Goal: Information Seeking & Learning: Learn about a topic

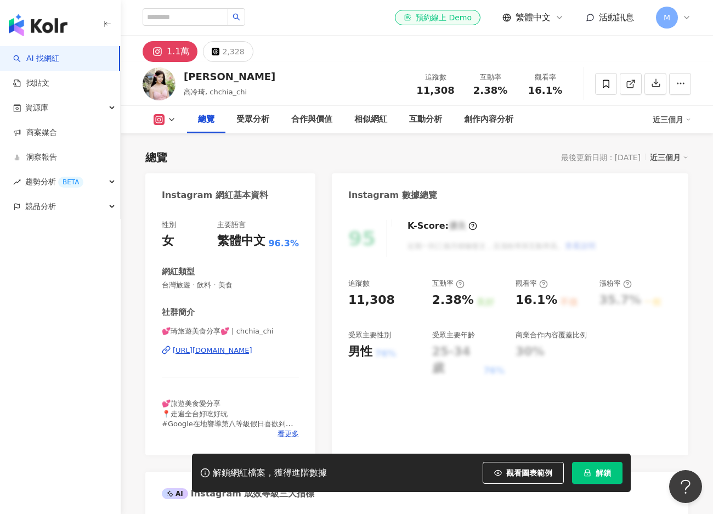
scroll to position [67, 0]
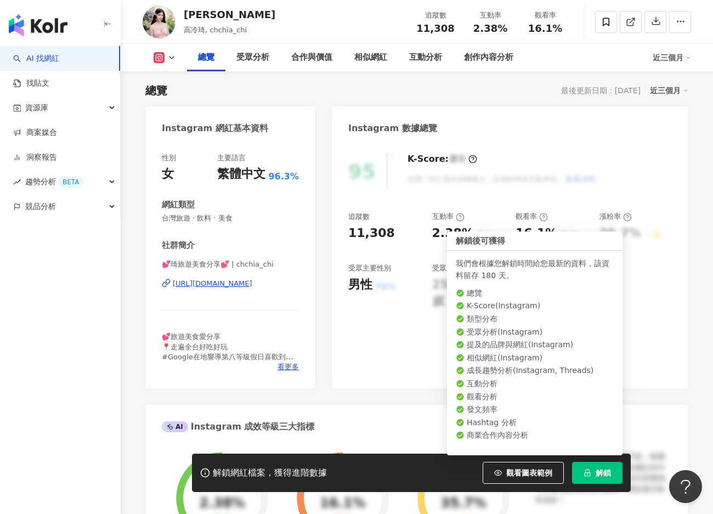
click at [597, 473] on span "解鎖" at bounding box center [603, 473] width 15 height 9
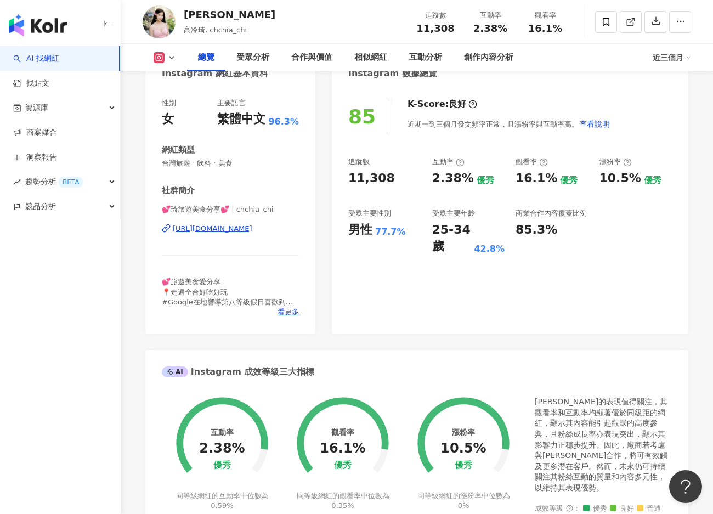
scroll to position [67, 0]
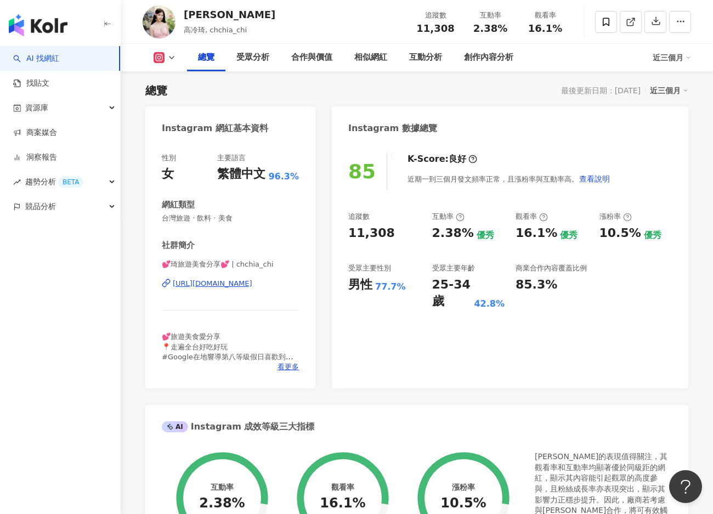
click at [493, 408] on div "AI Instagram 成效等級三大指標" at bounding box center [416, 423] width 543 height 36
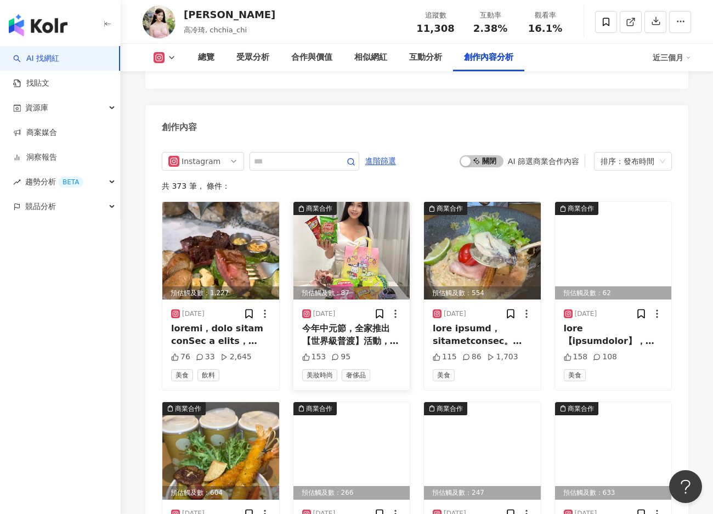
scroll to position [3226, 0]
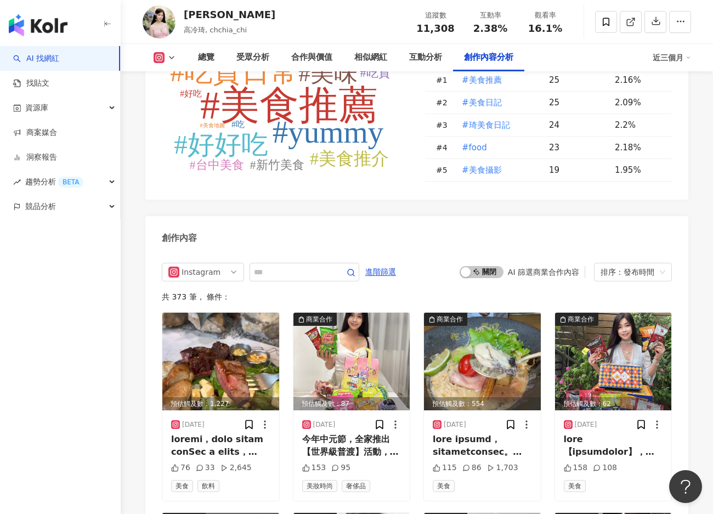
click at [430, 187] on div "Instagram Hashtag 分析 #美食推薦 #yummy #吃貨日常 #好好吃 #美味 #美食推介 #新竹美食 #台中美食 #吃貨 #好吃 #吃 #…" at bounding box center [416, 481] width 543 height 944
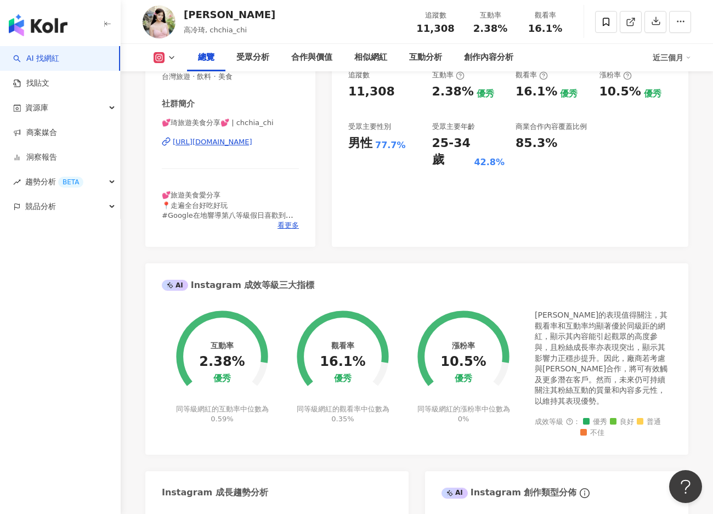
scroll to position [0, 0]
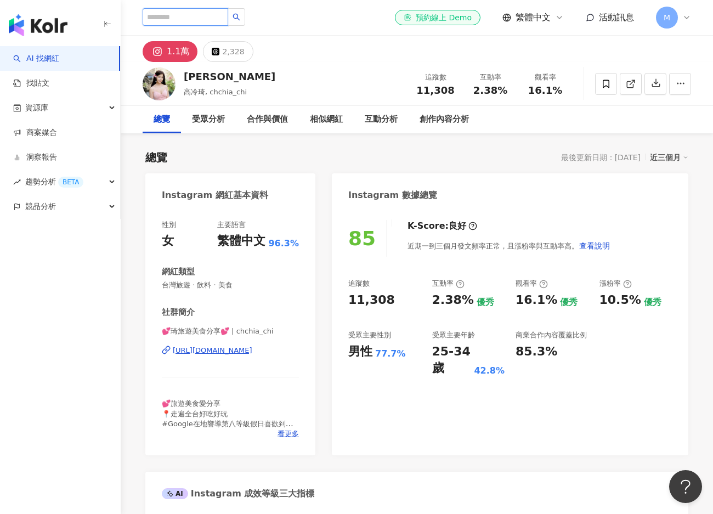
click at [204, 14] on input "search" at bounding box center [186, 17] width 86 height 18
paste input "*********"
type input "*********"
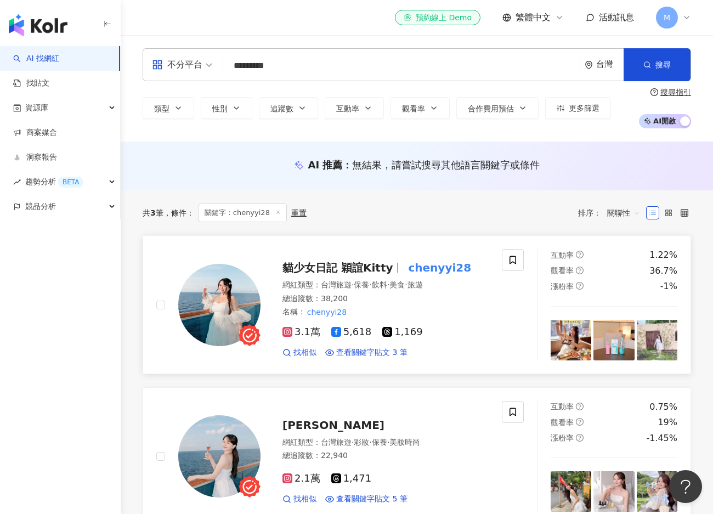
click at [354, 269] on span "貓少女日記 穎誼Kitty" at bounding box center [338, 267] width 110 height 13
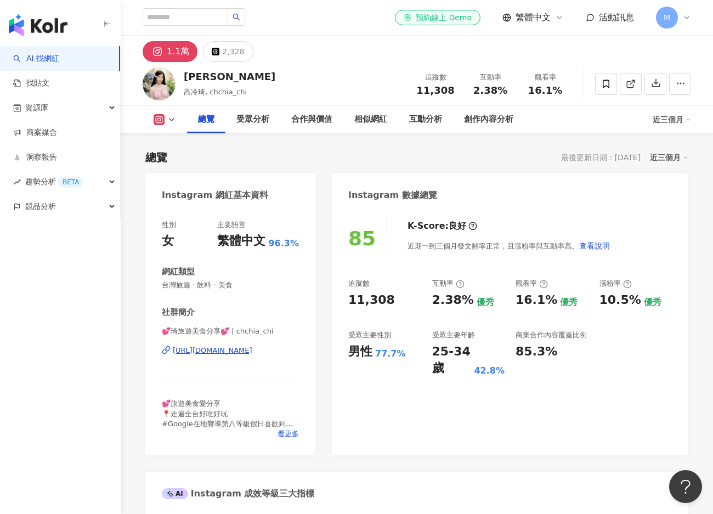
scroll to position [67, 0]
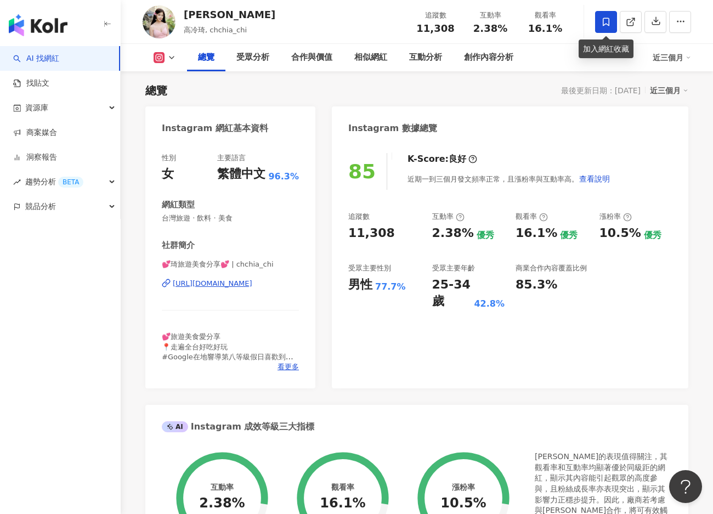
click at [608, 19] on icon at bounding box center [606, 22] width 7 height 8
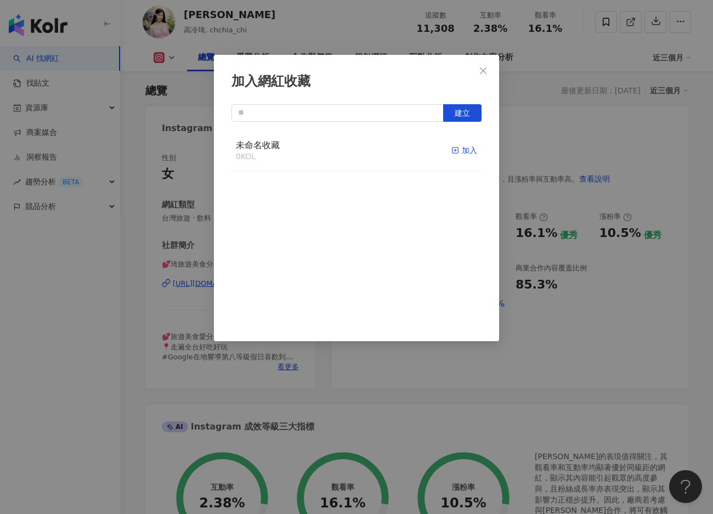
click at [462, 149] on div "加入" at bounding box center [465, 150] width 26 height 12
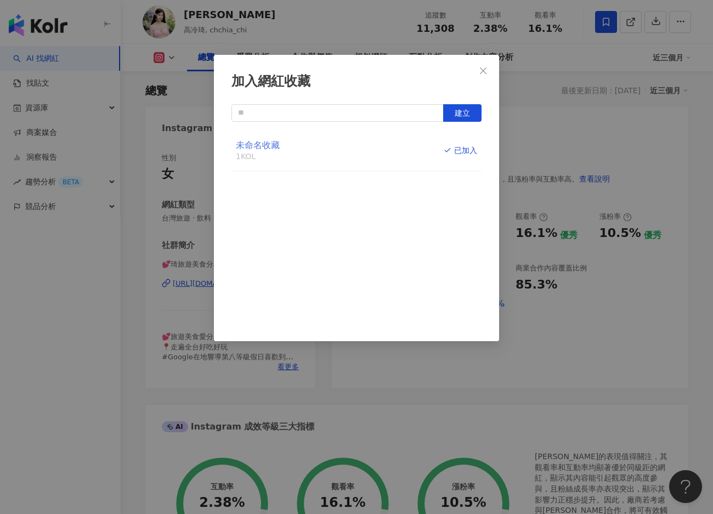
click at [277, 144] on span "未命名收藏" at bounding box center [258, 145] width 44 height 10
click at [486, 71] on icon "close" at bounding box center [483, 70] width 9 height 9
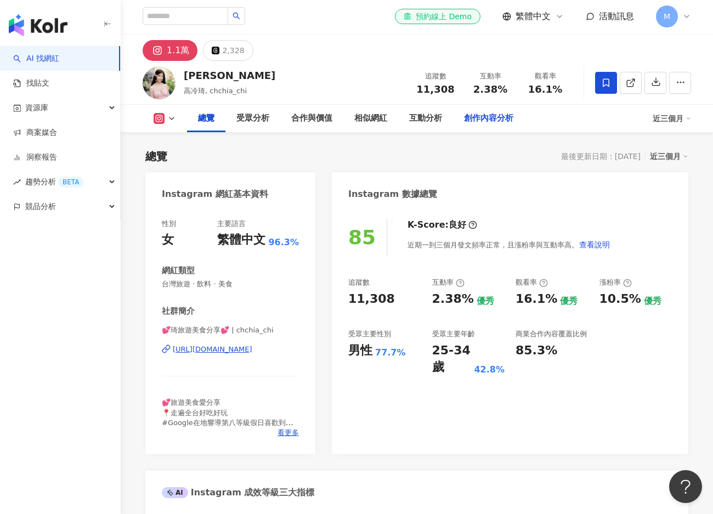
scroll to position [0, 0]
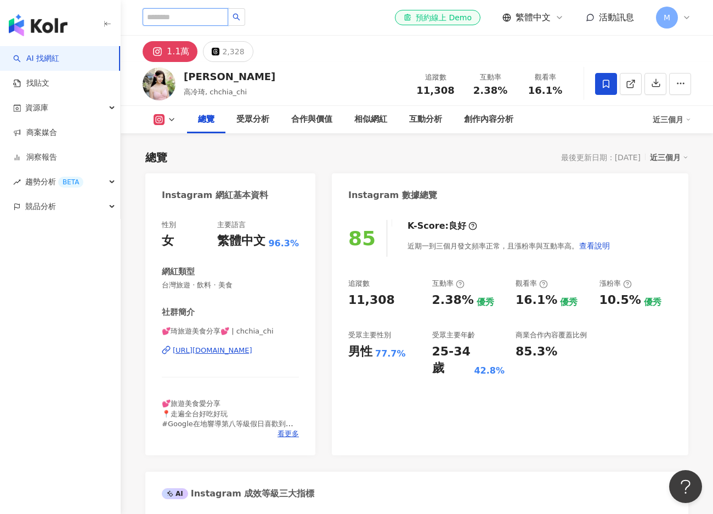
click at [215, 17] on input "search" at bounding box center [186, 17] width 86 height 18
paste input "**********"
type input "**********"
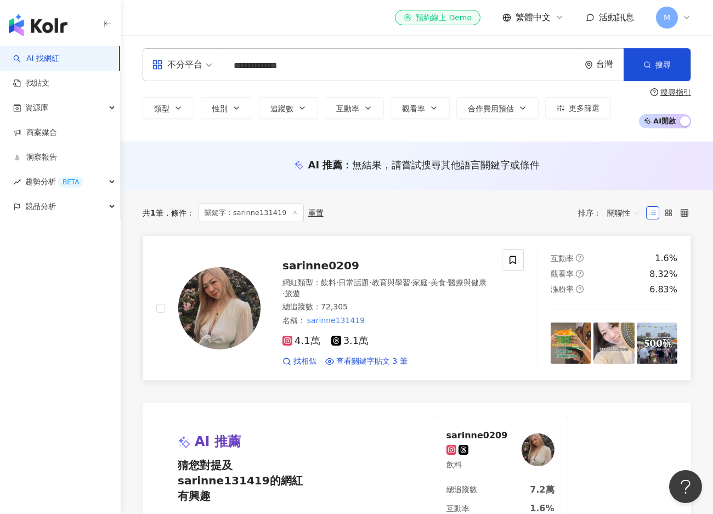
click at [296, 266] on span "sarinne0209" at bounding box center [321, 265] width 77 height 13
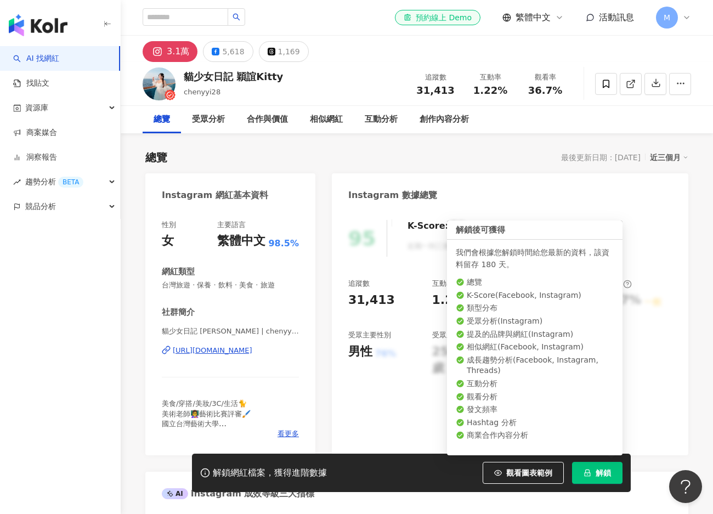
click at [608, 463] on button "解鎖" at bounding box center [597, 473] width 50 height 22
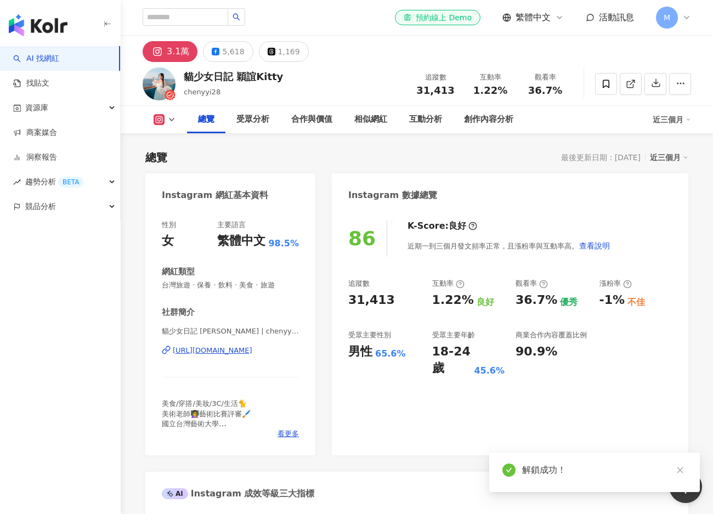
scroll to position [55, 0]
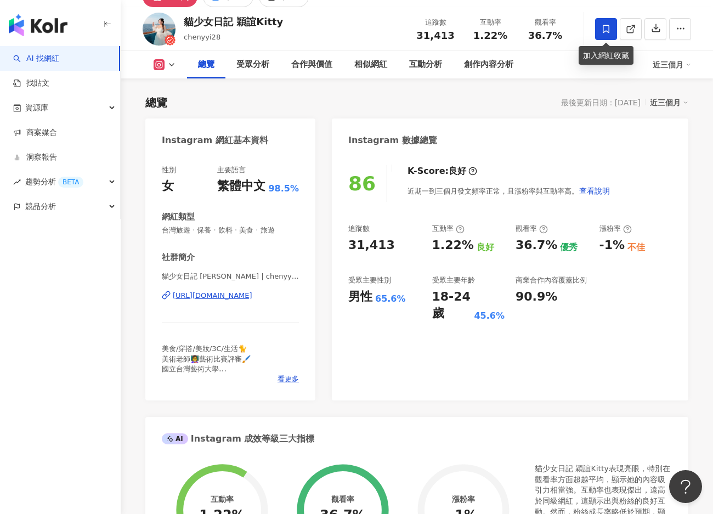
click at [608, 24] on icon at bounding box center [606, 29] width 10 height 10
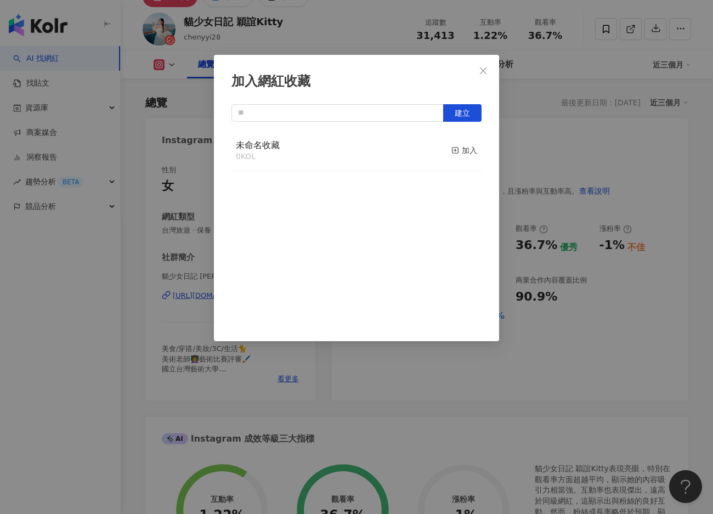
click at [302, 156] on div "未命名收藏 0 KOL 加入" at bounding box center [357, 151] width 250 height 41
click at [455, 150] on div "加入" at bounding box center [465, 150] width 26 height 12
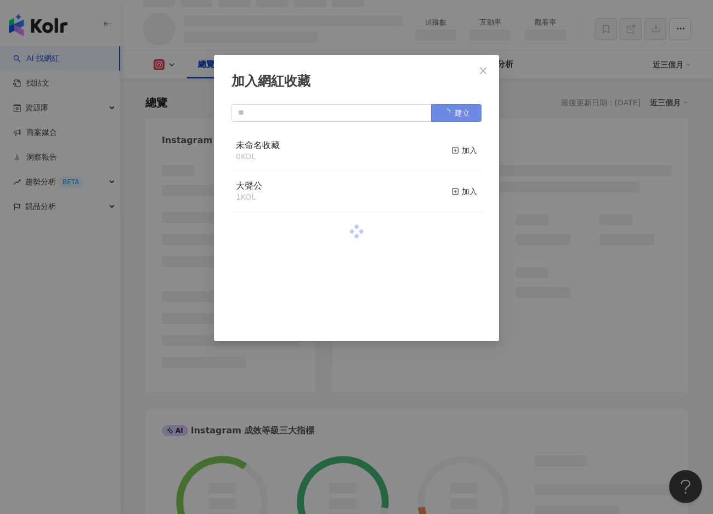
scroll to position [66, 0]
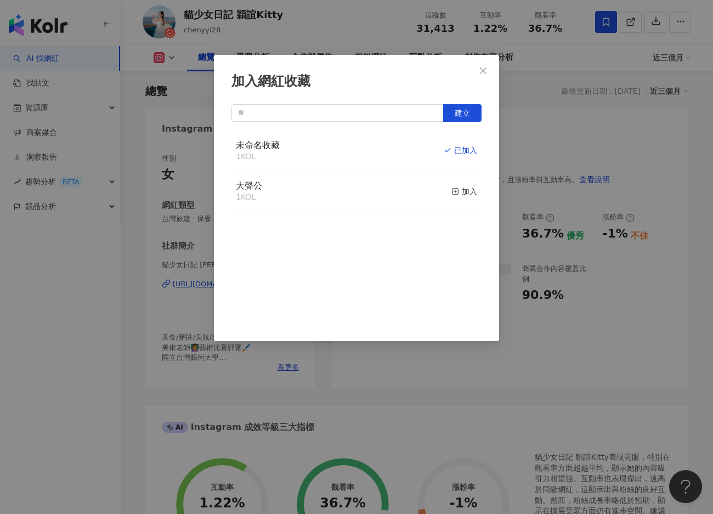
click at [444, 149] on icon "button" at bounding box center [448, 150] width 8 height 8
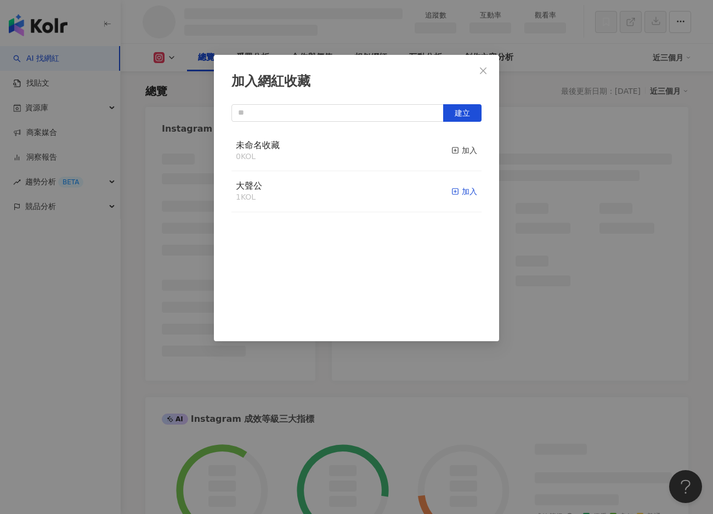
click at [452, 189] on div "加入" at bounding box center [465, 191] width 26 height 12
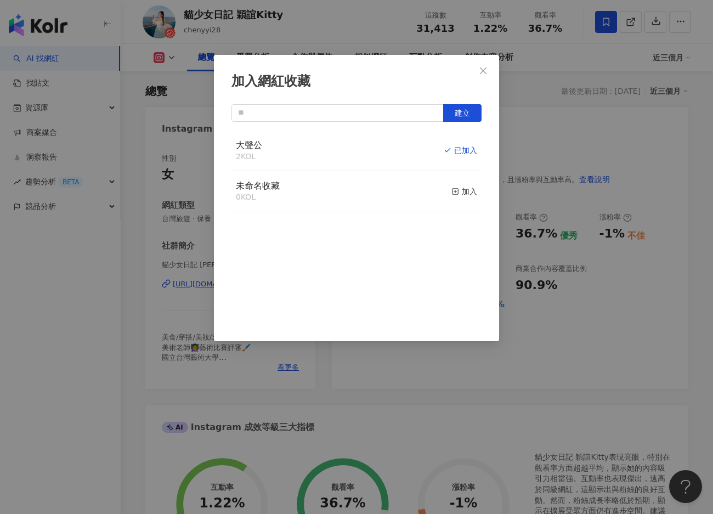
click at [569, 165] on div "加入網紅收藏 建立 大聲公 2 KOL 已加入 未命名收藏 0 KOL 加入" at bounding box center [356, 257] width 713 height 514
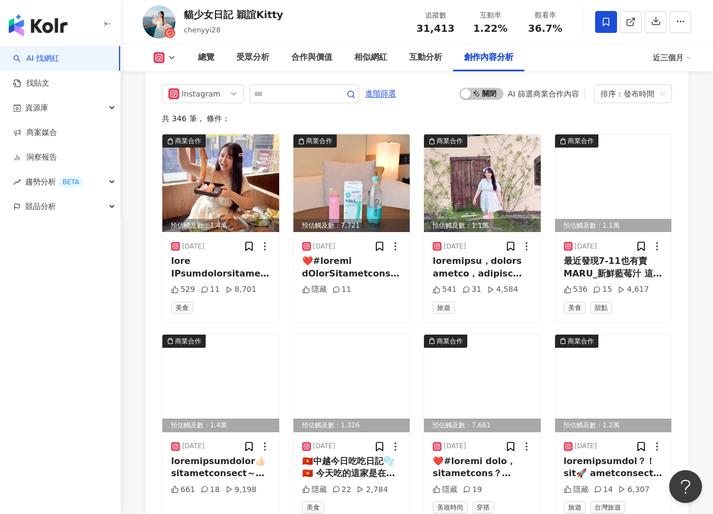
scroll to position [3676, 0]
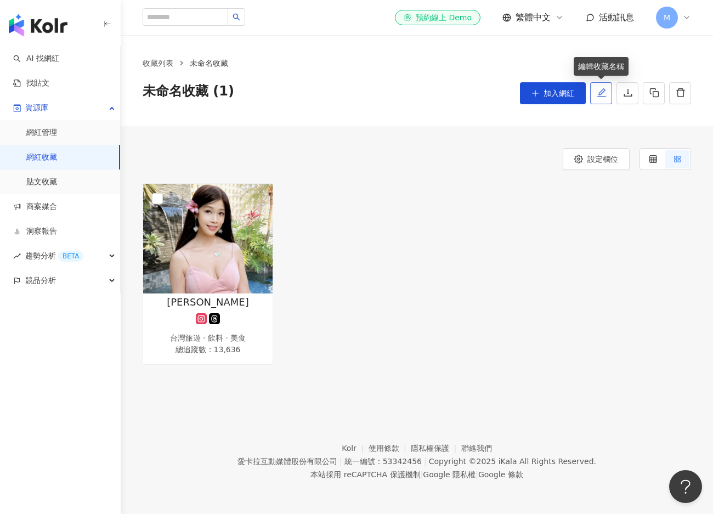
click at [603, 89] on icon "edit" at bounding box center [601, 92] width 9 height 9
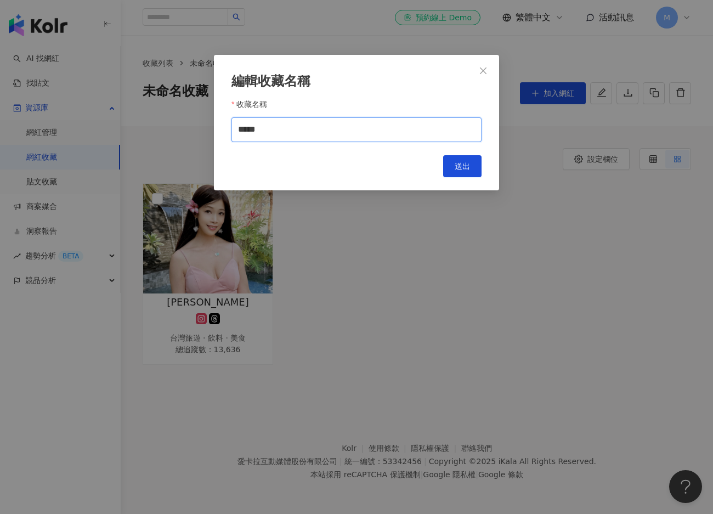
drag, startPoint x: 287, startPoint y: 129, endPoint x: 231, endPoint y: 112, distance: 58.9
click at [232, 112] on div "收藏名稱 *****" at bounding box center [357, 118] width 250 height 47
type input "***"
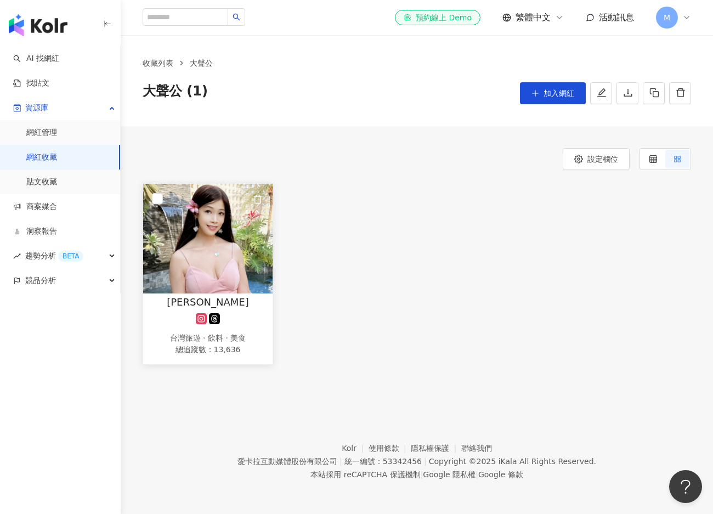
click at [241, 214] on img at bounding box center [207, 239] width 129 height 110
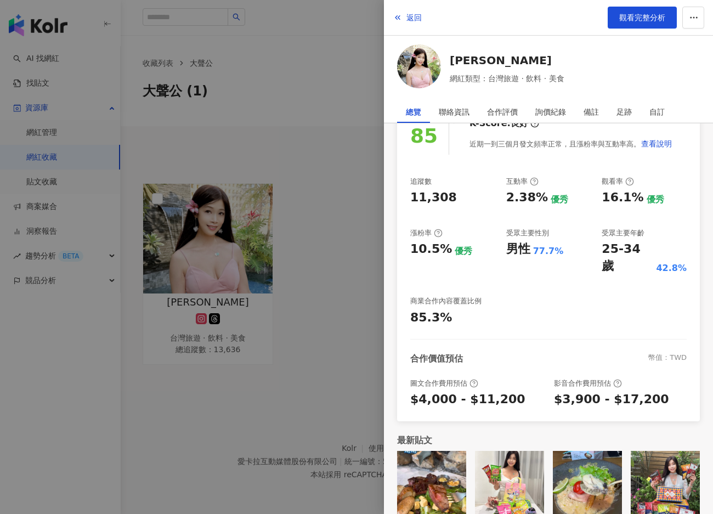
scroll to position [115, 0]
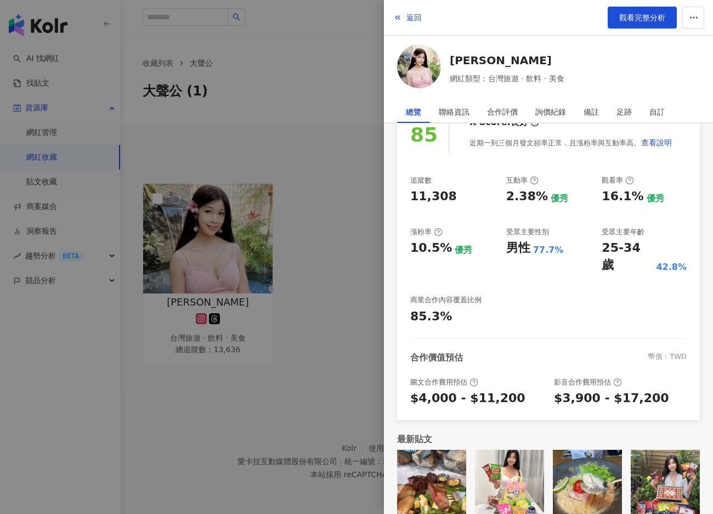
click at [296, 212] on div at bounding box center [356, 257] width 713 height 514
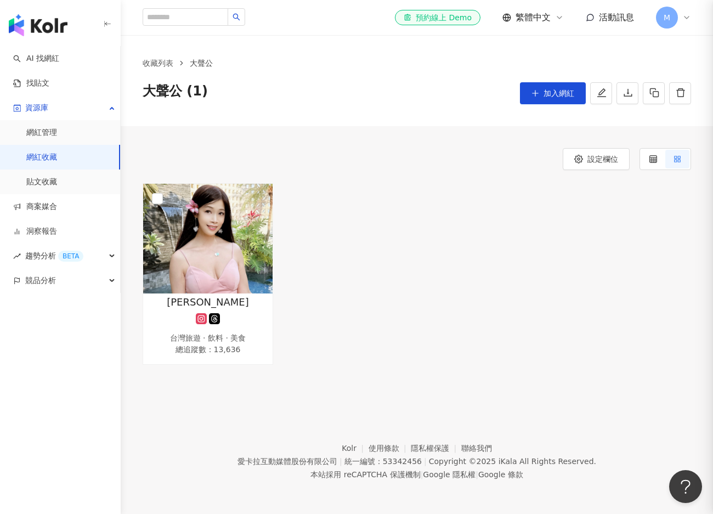
click at [249, 234] on img at bounding box center [207, 239] width 129 height 110
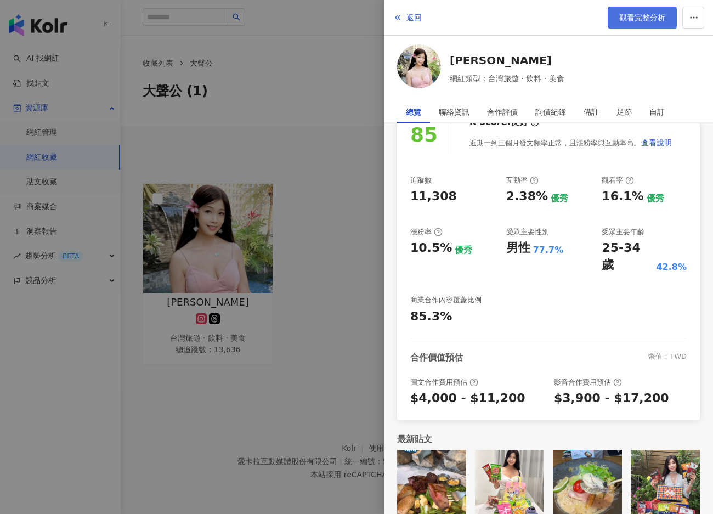
click at [620, 15] on span "觀看完整分析" at bounding box center [642, 17] width 46 height 9
click at [315, 158] on div at bounding box center [356, 257] width 713 height 514
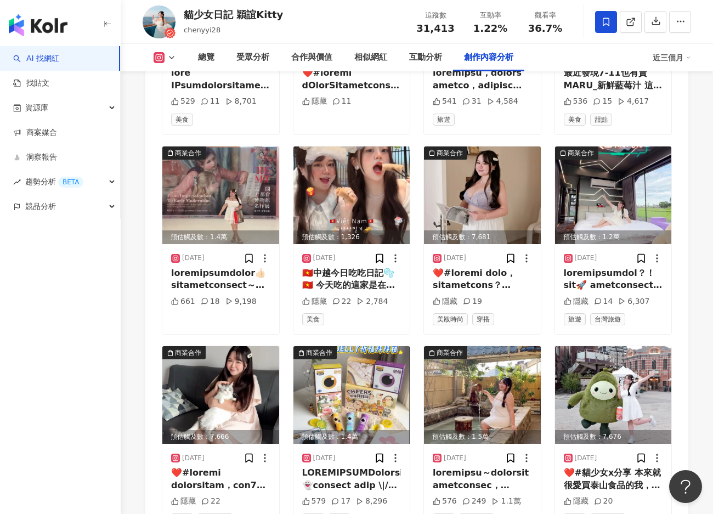
scroll to position [3676, 0]
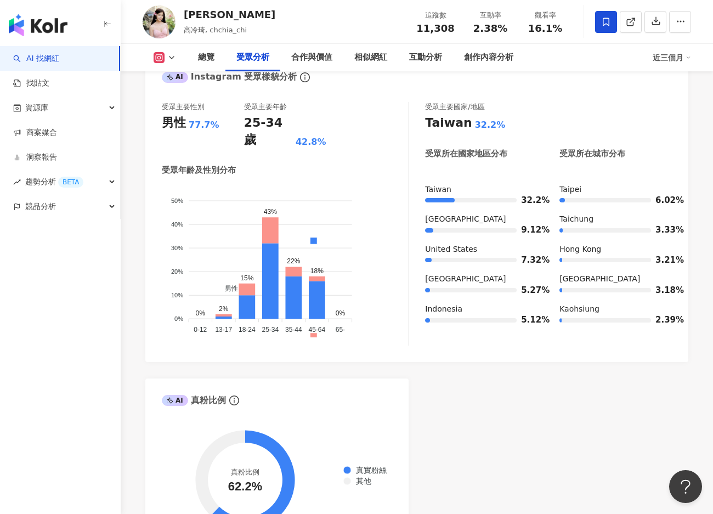
scroll to position [1207, 0]
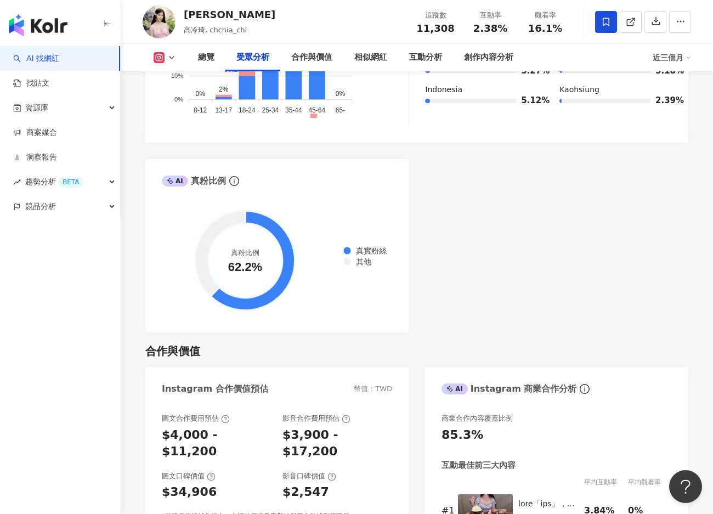
drag, startPoint x: 500, startPoint y: 269, endPoint x: 505, endPoint y: 253, distance: 17.2
click at [501, 269] on div "AI Instagram 受眾樣貌分析 受眾主要性別 男性 77.7% 受眾主要年齡 25-34 歲 42.8% 受眾年齡及性別分布 男性 女性 50% 50…" at bounding box center [416, 84] width 543 height 497
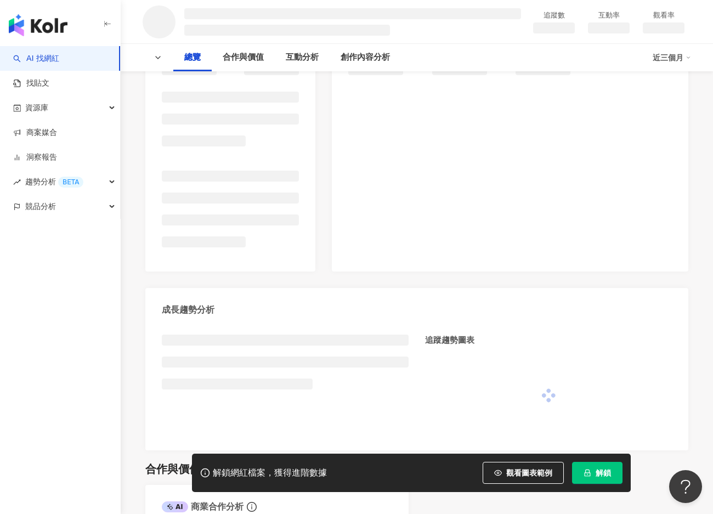
scroll to position [219, 0]
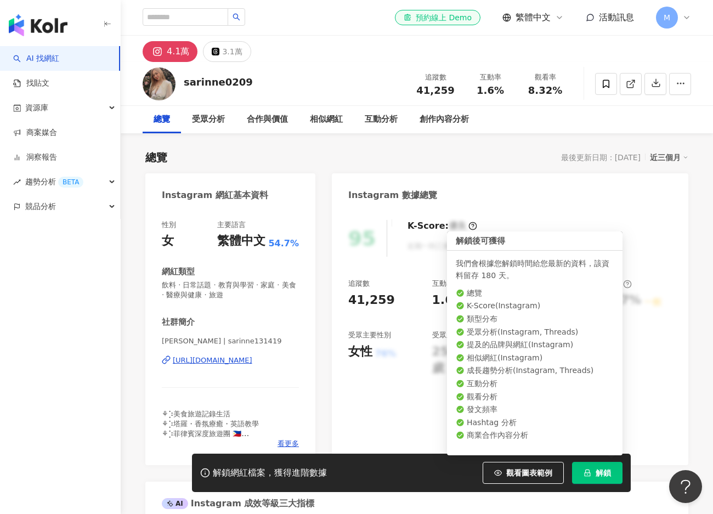
click at [600, 475] on span "解鎖" at bounding box center [603, 473] width 15 height 9
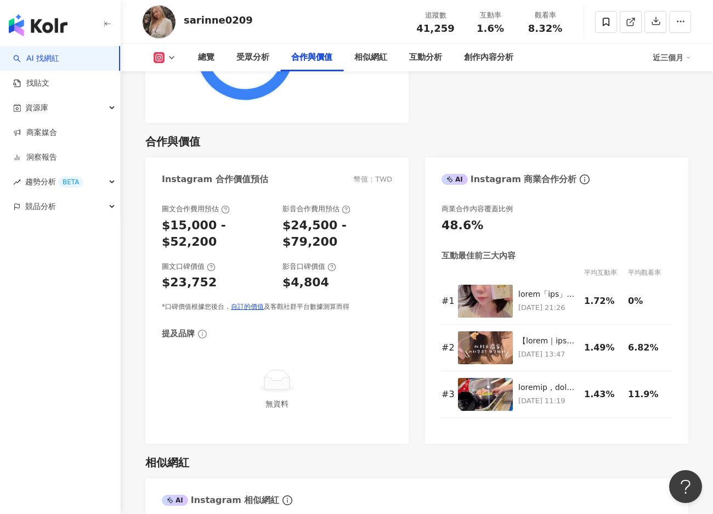
scroll to position [1426, 0]
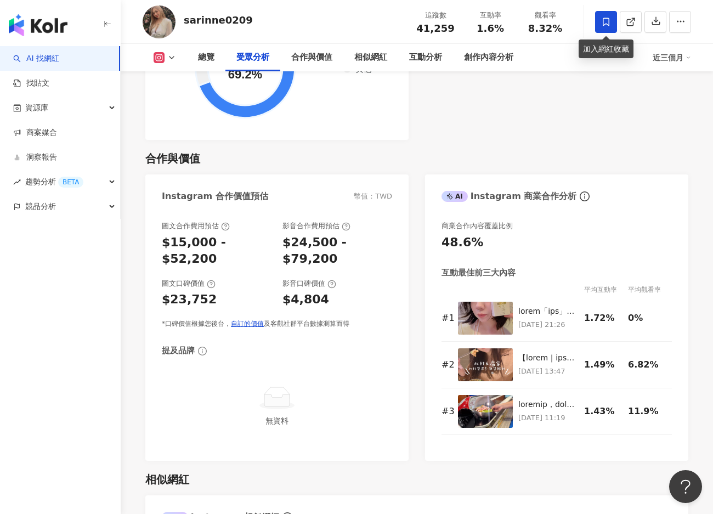
click at [611, 26] on span at bounding box center [606, 22] width 22 height 22
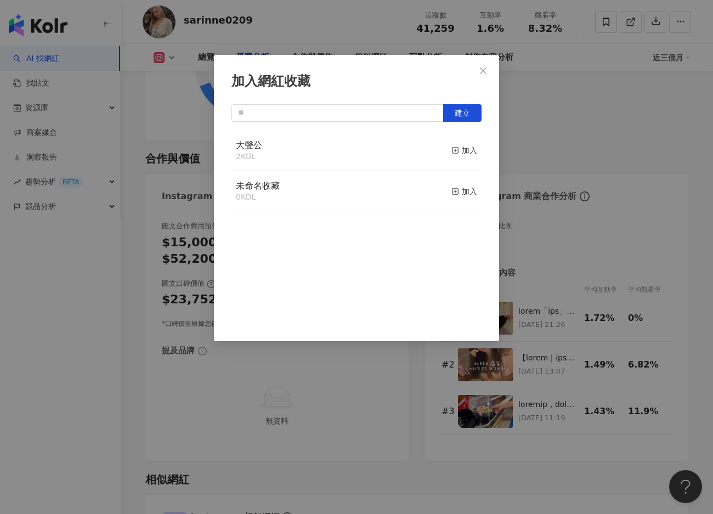
click at [282, 150] on div "大聲公 2 KOL 加入" at bounding box center [357, 151] width 250 height 41
click at [458, 153] on div "加入" at bounding box center [465, 150] width 26 height 12
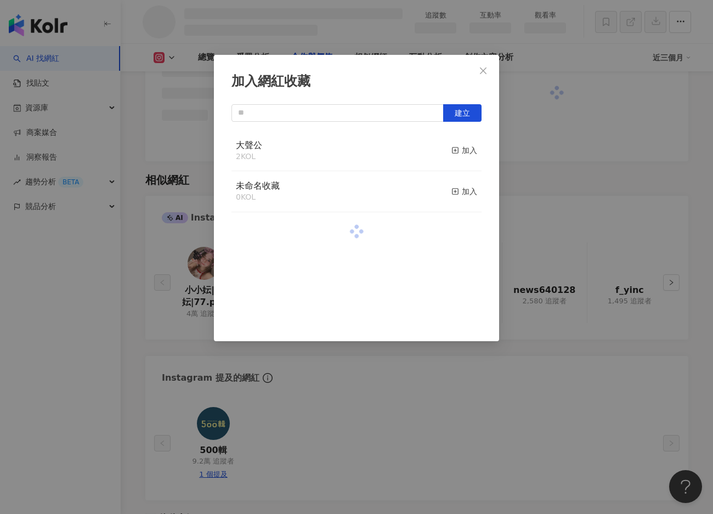
scroll to position [1249, 0]
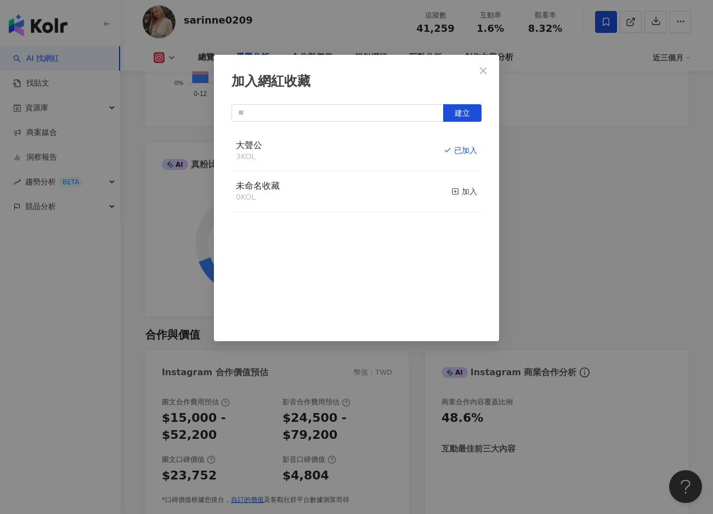
click at [630, 120] on div "加入網紅收藏 建立 大聲公 3 KOL 已加入 未命名收藏 0 KOL 加入" at bounding box center [356, 257] width 713 height 514
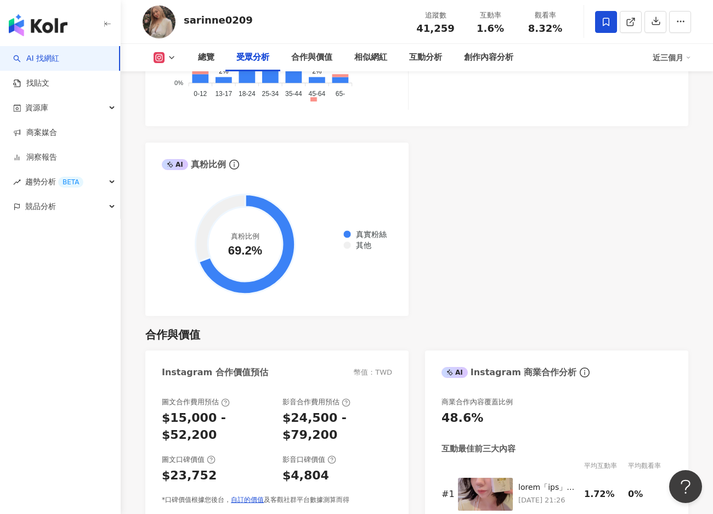
scroll to position [1425, 0]
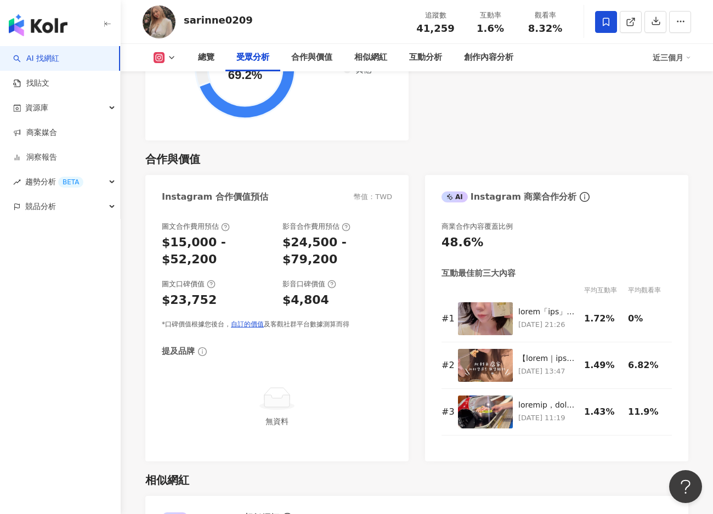
drag, startPoint x: 459, startPoint y: 112, endPoint x: 418, endPoint y: 90, distance: 46.1
click at [459, 140] on div "合作與價值 Instagram 合作價值預估 幣值：TWD 圖文合作費用預估 $15,000 - $52,200 影音合作費用預估 $24,500 - $79…" at bounding box center [416, 300] width 543 height 321
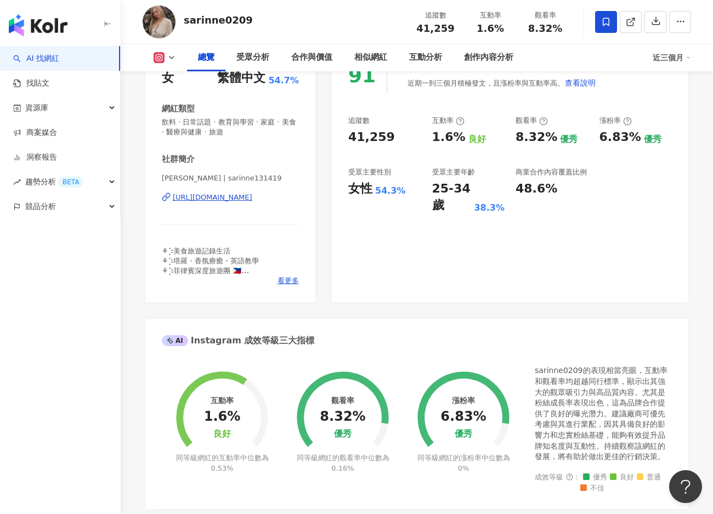
scroll to position [0, 0]
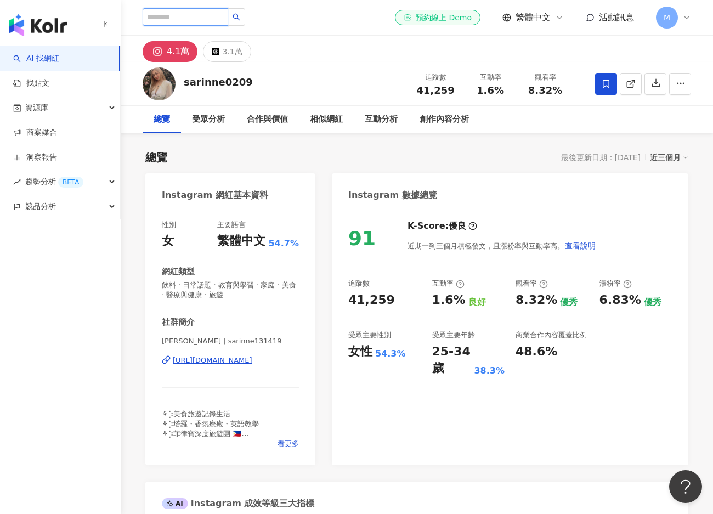
click at [215, 20] on input "search" at bounding box center [186, 17] width 86 height 18
paste input "**********"
type input "**********"
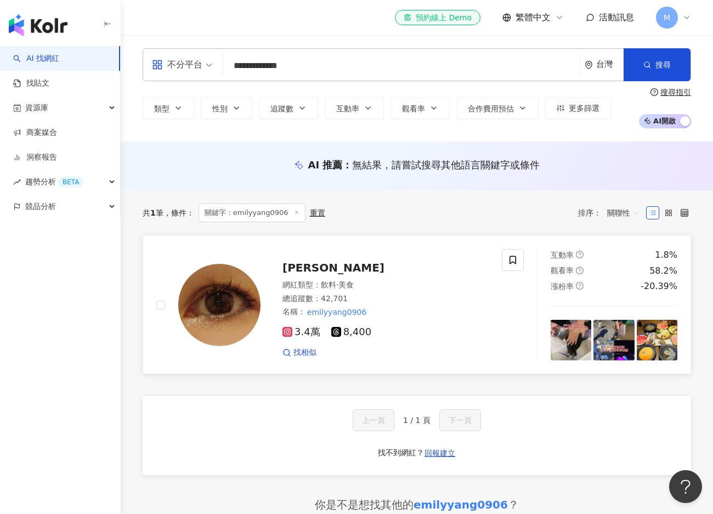
click at [314, 268] on span "[PERSON_NAME]" at bounding box center [334, 267] width 102 height 13
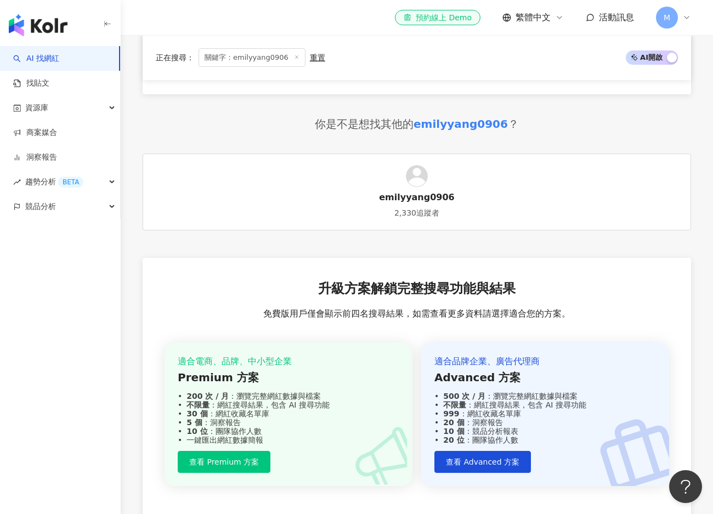
scroll to position [165, 0]
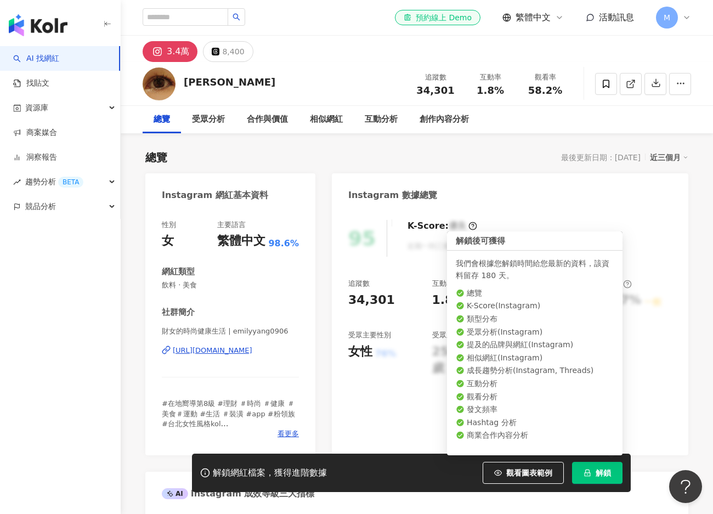
click at [593, 466] on button "解鎖" at bounding box center [597, 473] width 50 height 22
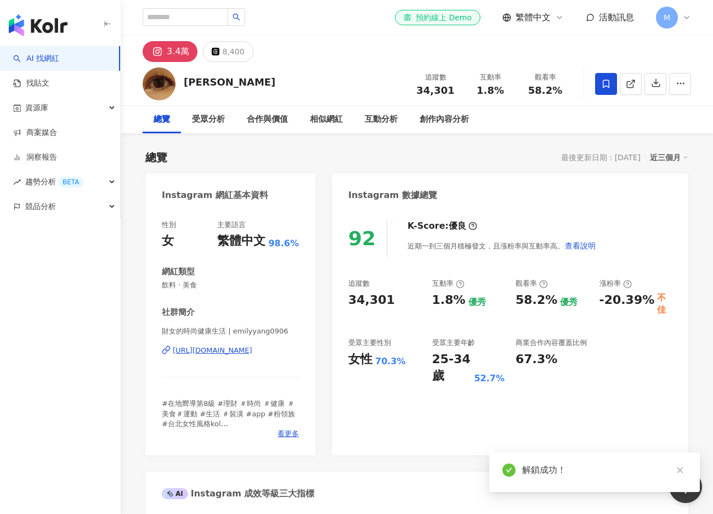
click at [605, 81] on icon at bounding box center [606, 84] width 10 height 10
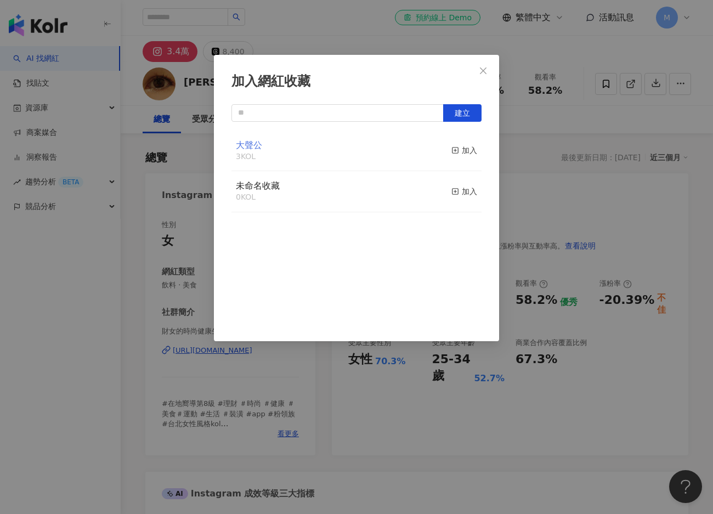
click at [255, 143] on span "大聲公" at bounding box center [249, 145] width 26 height 10
click at [452, 149] on icon "button" at bounding box center [456, 150] width 8 height 8
click at [531, 217] on div "加入網紅收藏 建立 大聲公 4 KOL 已加入 未命名收藏 0 KOL 加入" at bounding box center [356, 257] width 713 height 514
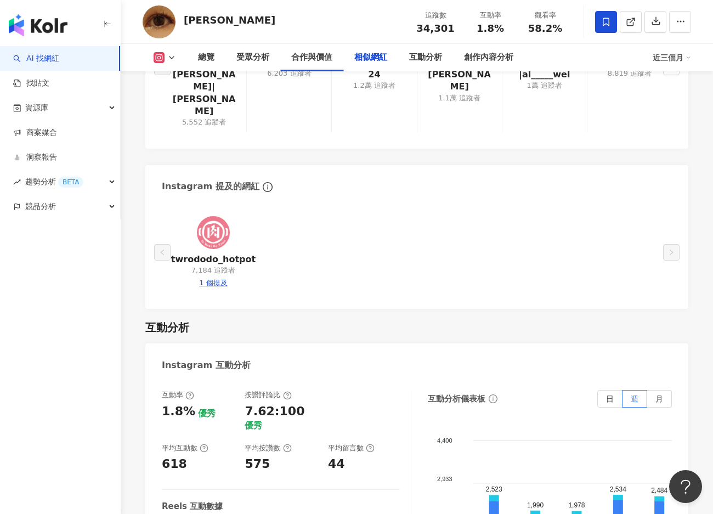
scroll to position [1975, 0]
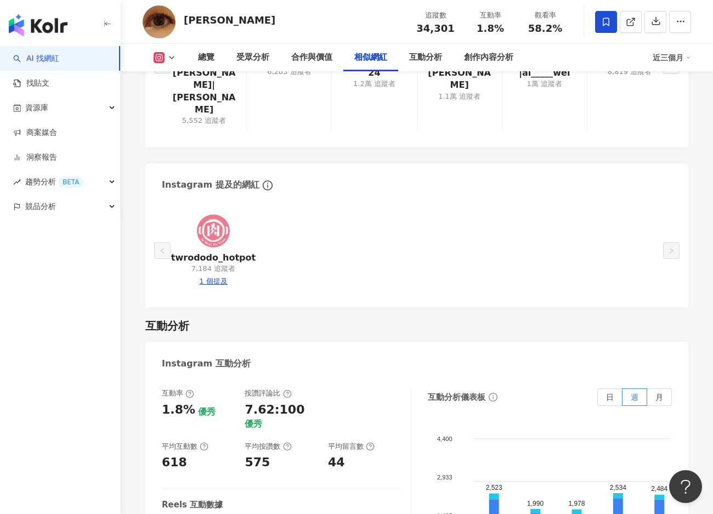
click at [510, 342] on div "Instagram 互動分析" at bounding box center [416, 360] width 543 height 36
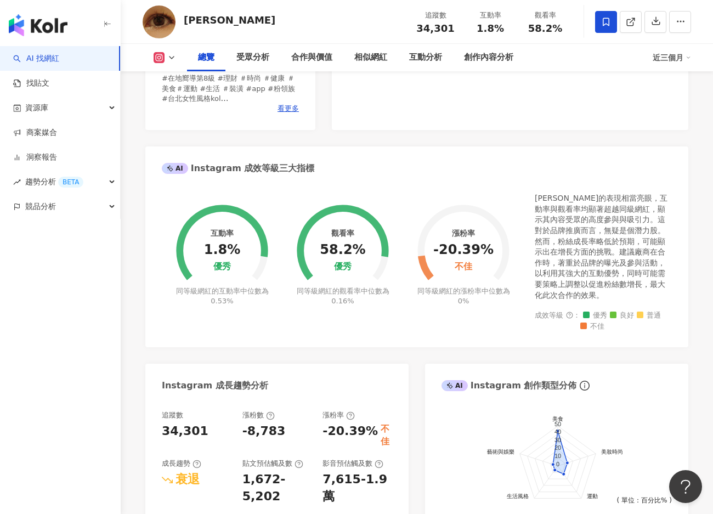
scroll to position [0, 0]
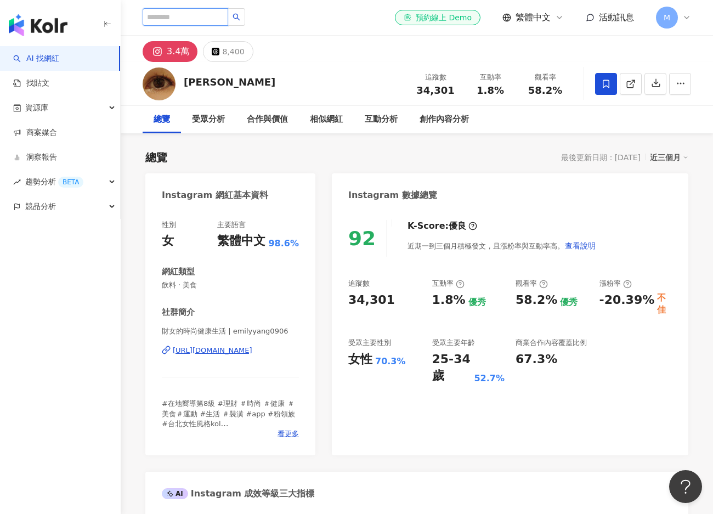
click at [195, 17] on input "search" at bounding box center [186, 17] width 86 height 18
paste input "********"
type input "********"
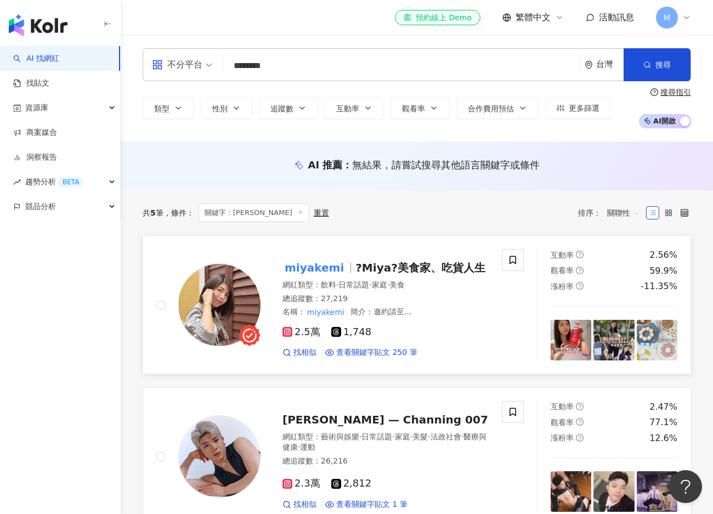
click at [315, 267] on mark "miyakemi" at bounding box center [315, 268] width 64 height 18
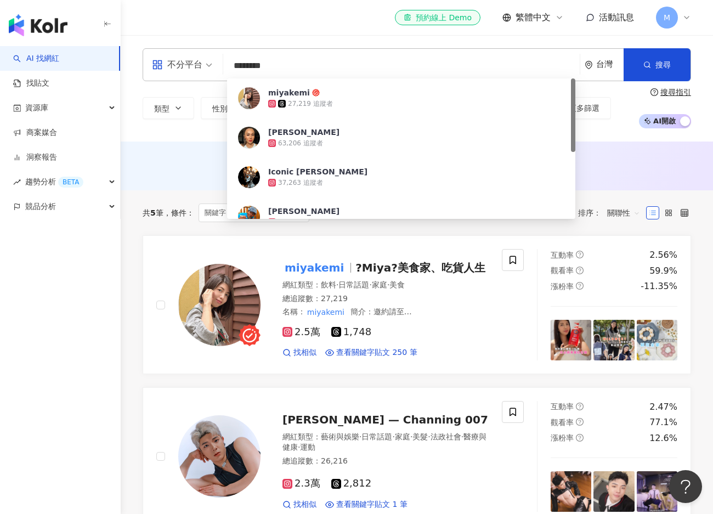
drag, startPoint x: 277, startPoint y: 70, endPoint x: 223, endPoint y: 63, distance: 54.8
click at [223, 63] on div "不分平台 ******** 台灣 搜尋 60dbb693-6a74-4585-bd4c-e905d157f0ab miyakemi 27,219 追蹤者 We…" at bounding box center [417, 64] width 549 height 33
paste input "**"
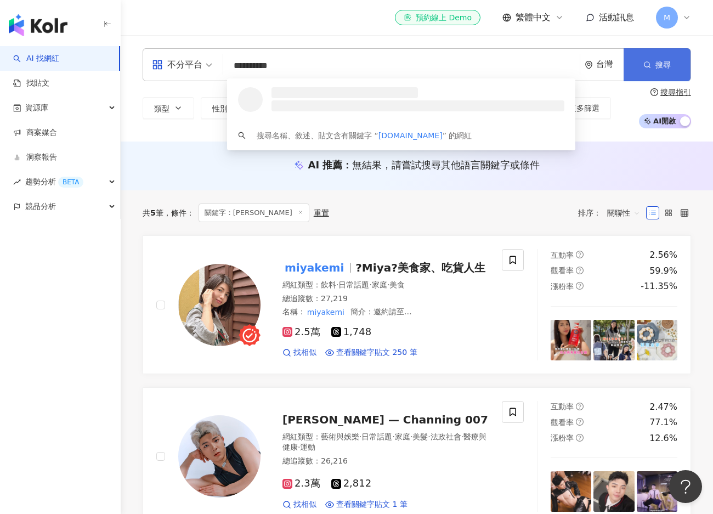
click at [656, 71] on button "搜尋" at bounding box center [657, 64] width 67 height 33
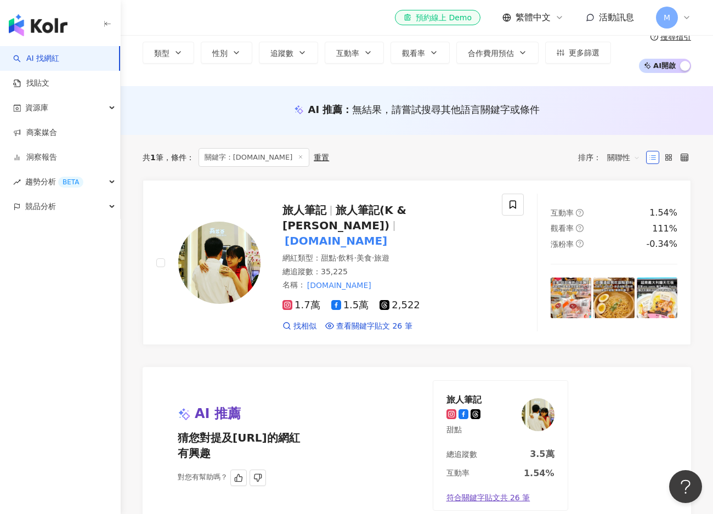
scroll to position [55, 0]
click at [334, 206] on span "旅人筆記" at bounding box center [309, 210] width 53 height 13
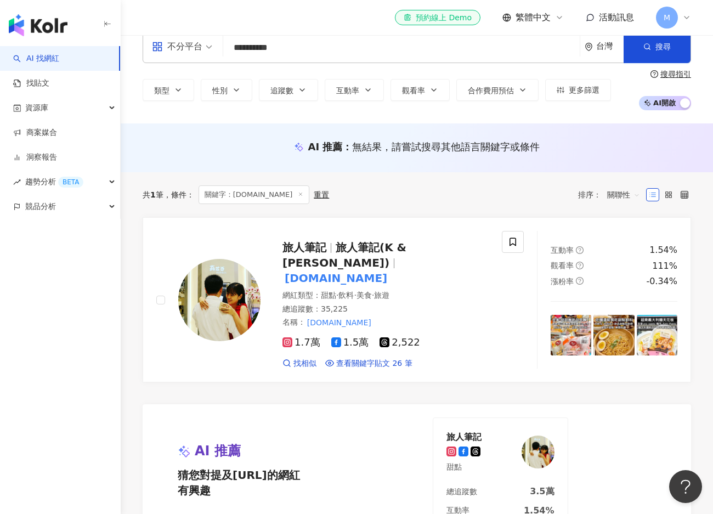
scroll to position [0, 0]
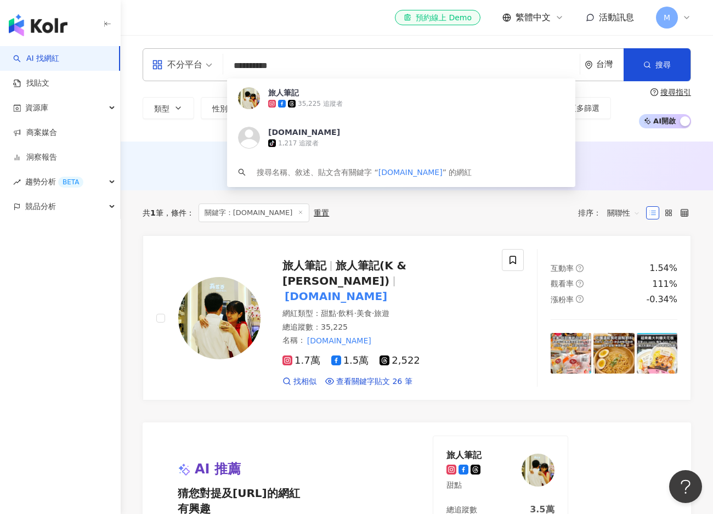
click at [420, 63] on input "**********" at bounding box center [402, 65] width 348 height 21
drag, startPoint x: 342, startPoint y: 64, endPoint x: 224, endPoint y: 65, distance: 117.4
click at [224, 65] on div "**********" at bounding box center [417, 64] width 549 height 33
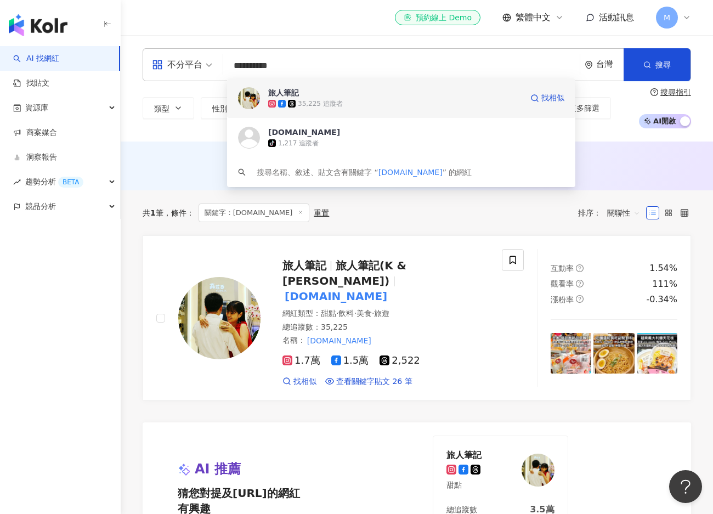
paste input "*"
type input "**********"
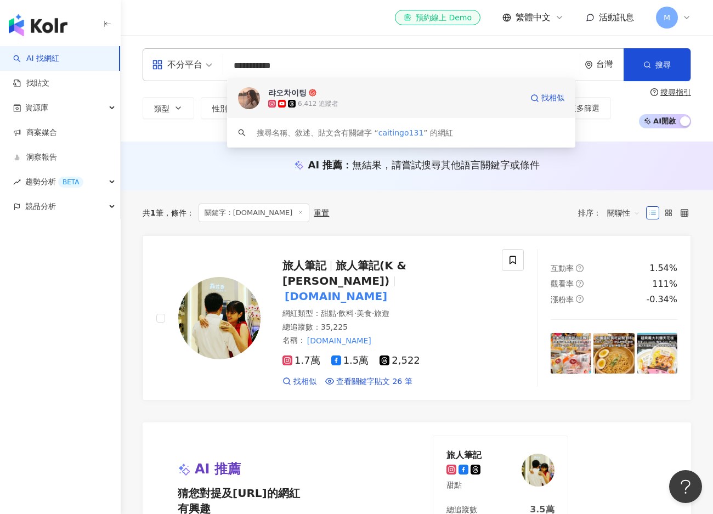
click at [285, 94] on div "랴오차이팅" at bounding box center [287, 92] width 38 height 11
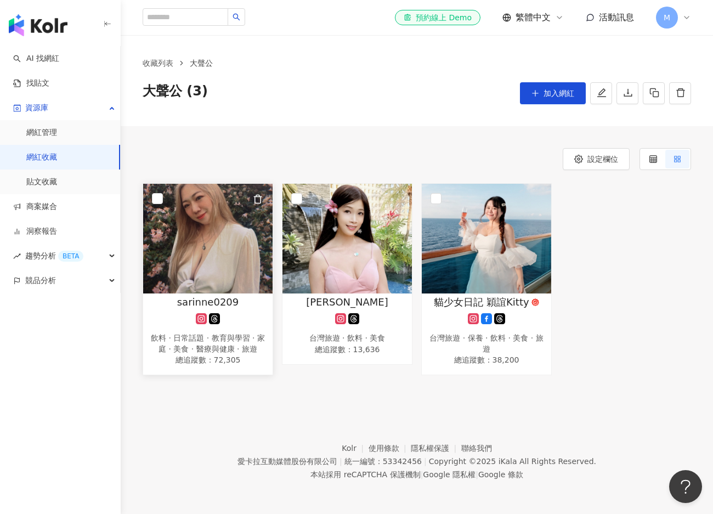
click at [233, 234] on img at bounding box center [207, 239] width 129 height 110
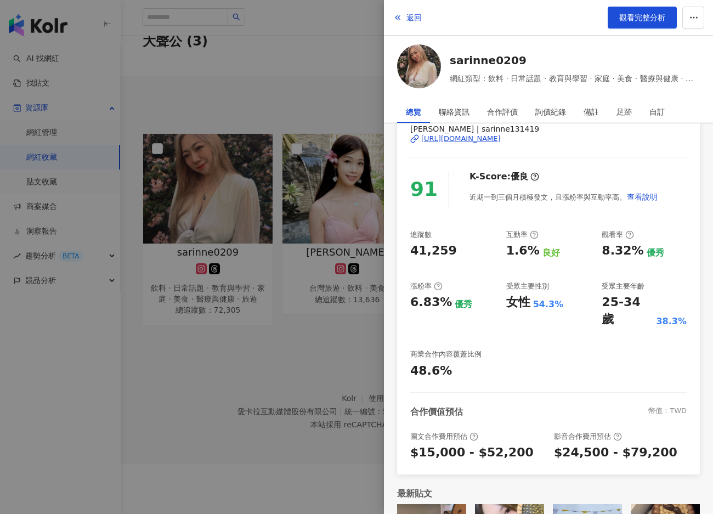
scroll to position [115, 0]
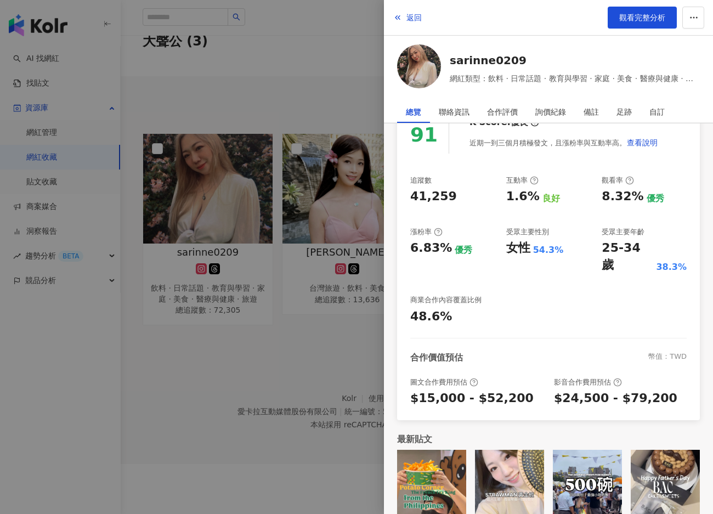
click at [217, 245] on div at bounding box center [356, 257] width 713 height 514
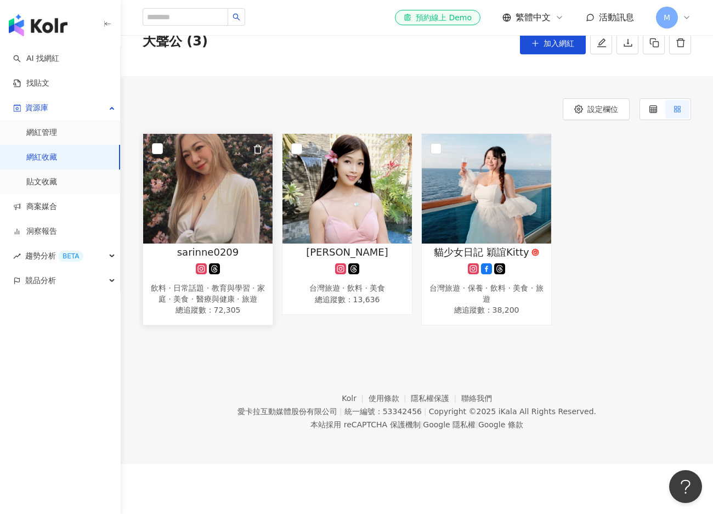
click at [218, 250] on span "sarinne0209" at bounding box center [208, 252] width 62 height 14
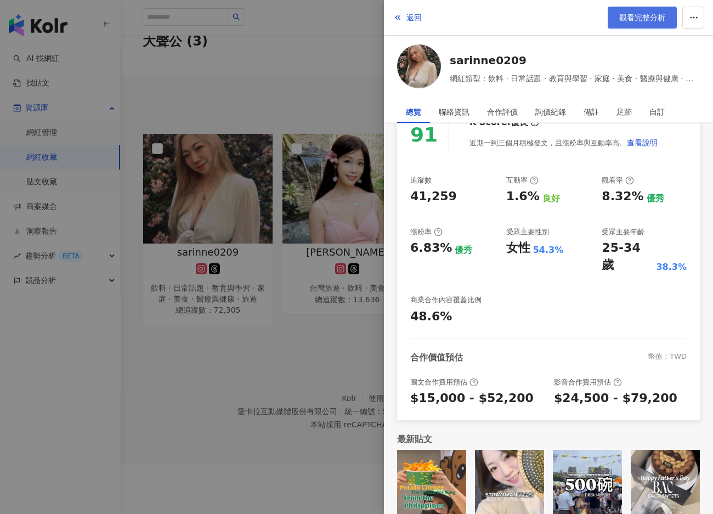
click at [630, 9] on link "觀看完整分析" at bounding box center [642, 18] width 69 height 22
click at [261, 230] on div at bounding box center [356, 257] width 713 height 514
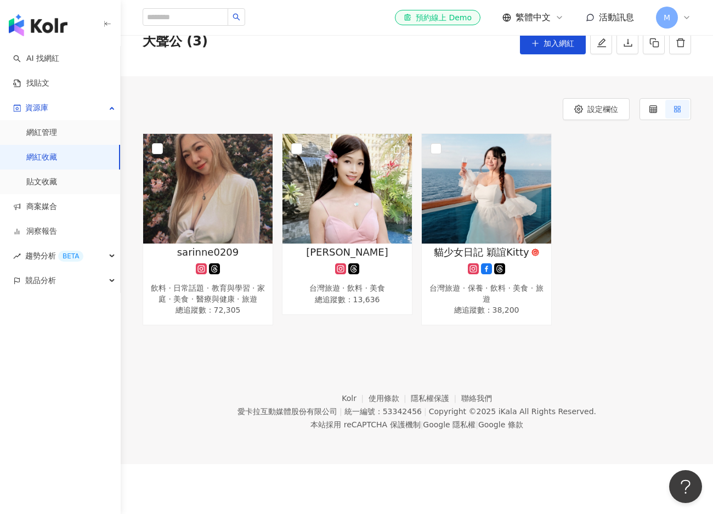
click at [345, 211] on img at bounding box center [347, 189] width 129 height 110
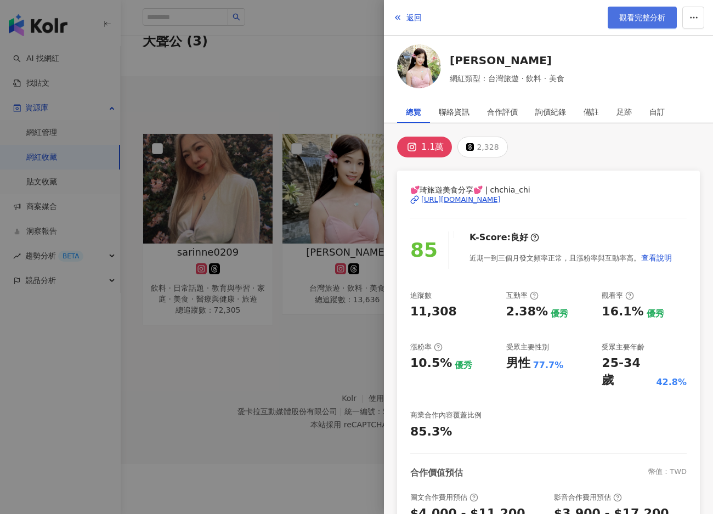
click at [616, 12] on link "觀看完整分析" at bounding box center [642, 18] width 69 height 22
click at [253, 272] on div at bounding box center [356, 257] width 713 height 514
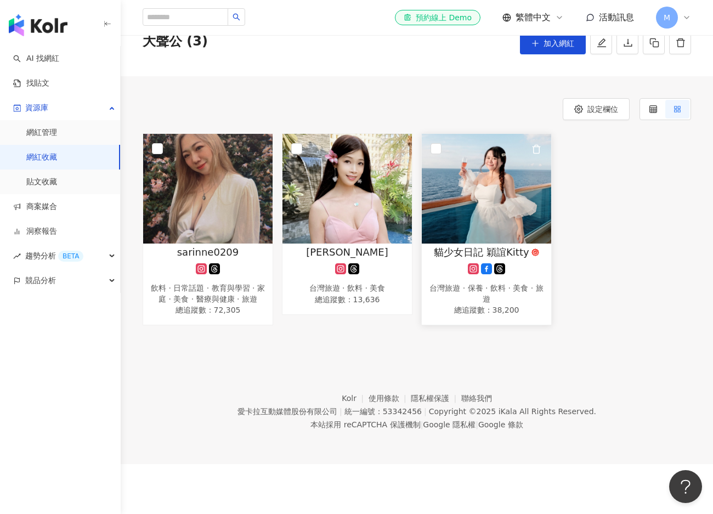
click at [488, 199] on img at bounding box center [486, 189] width 129 height 110
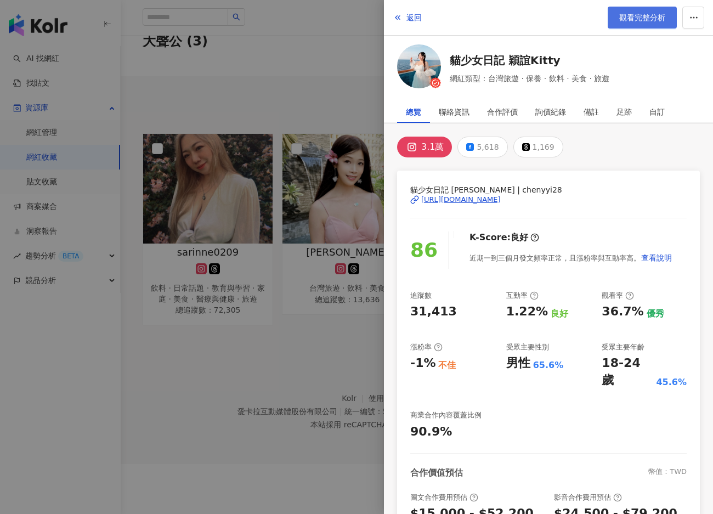
click at [631, 19] on span "觀看完整分析" at bounding box center [642, 17] width 46 height 9
click at [247, 192] on div at bounding box center [356, 257] width 713 height 514
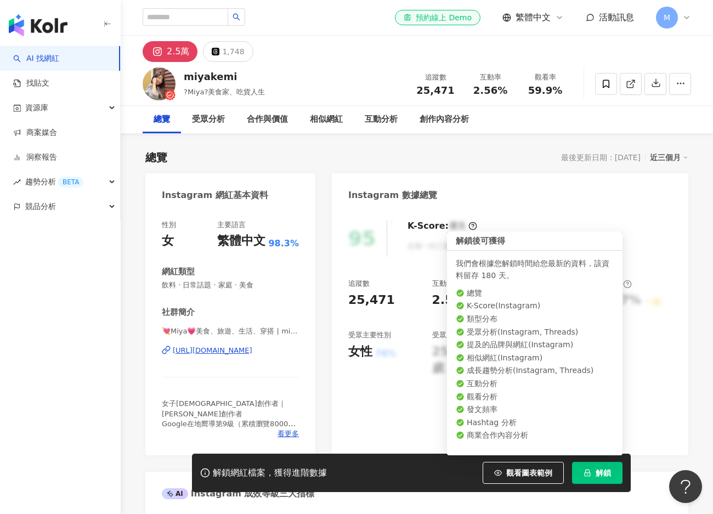
click at [602, 472] on span "解鎖" at bounding box center [603, 473] width 15 height 9
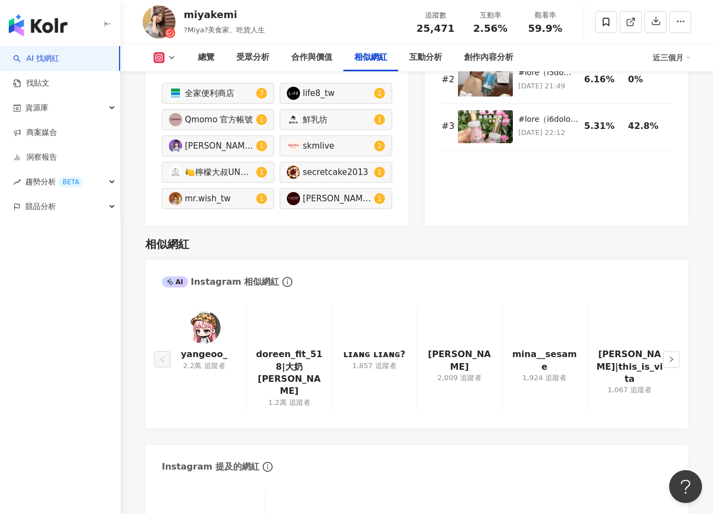
scroll to position [1701, 0]
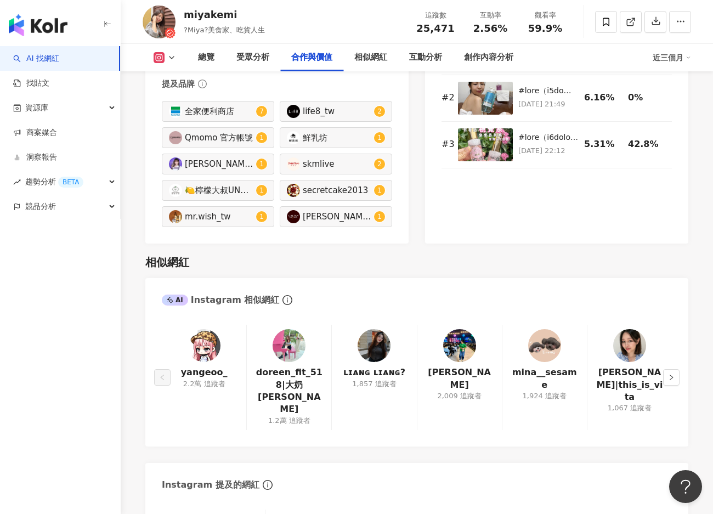
click at [493, 463] on div "Instagram 提及的網紅" at bounding box center [416, 481] width 543 height 36
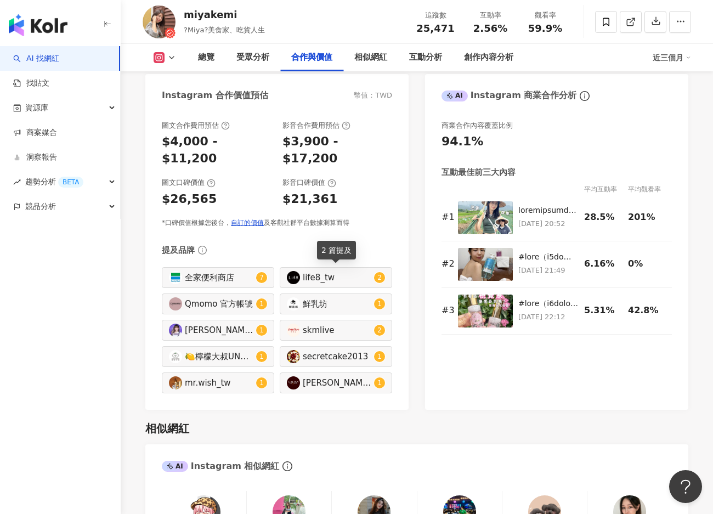
scroll to position [1426, 0]
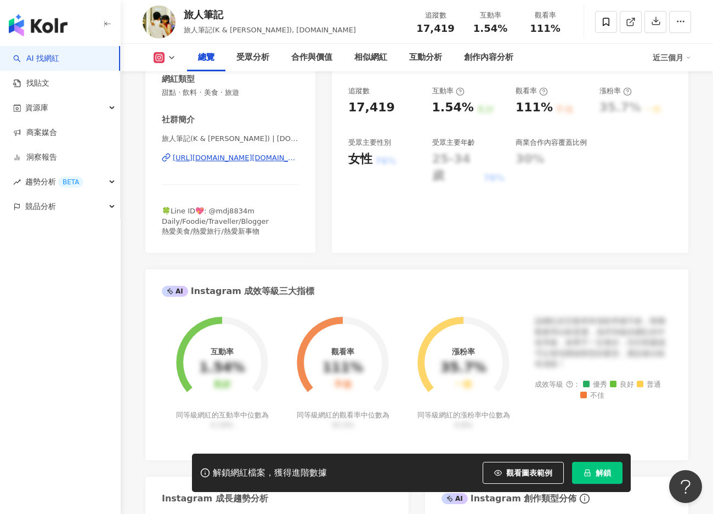
scroll to position [219, 0]
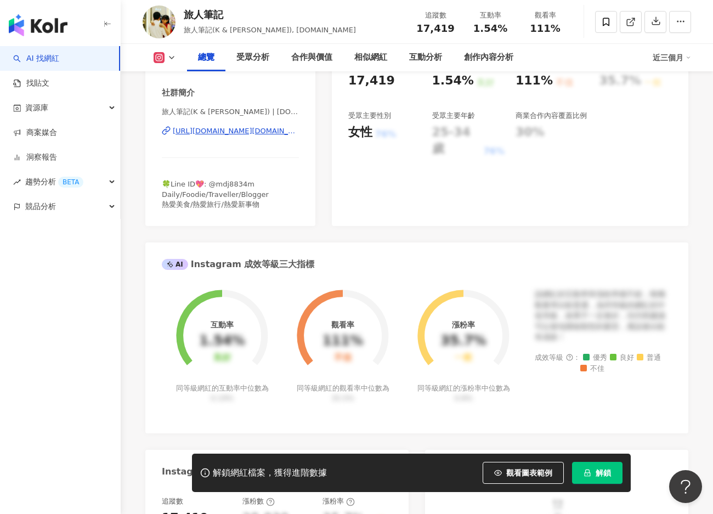
click at [586, 470] on icon "lock" at bounding box center [588, 473] width 6 height 7
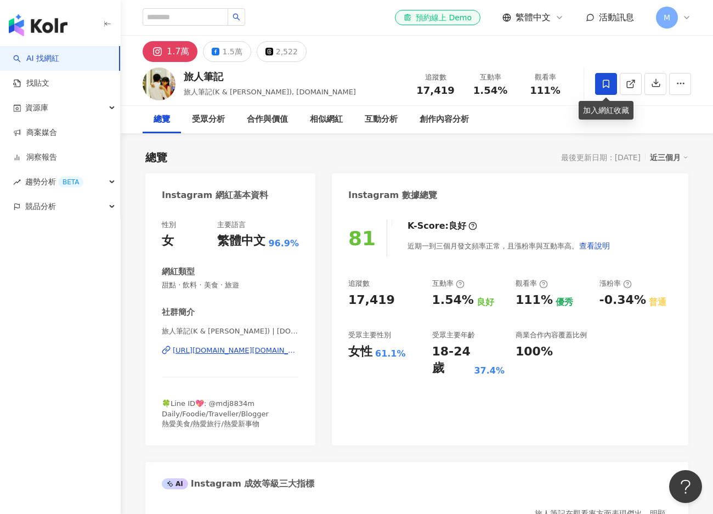
click at [599, 84] on span at bounding box center [606, 84] width 22 height 22
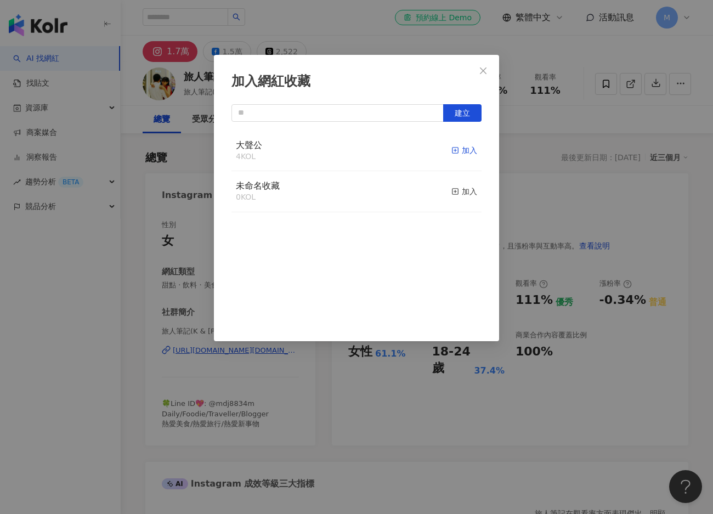
click at [452, 148] on div "加入" at bounding box center [465, 150] width 26 height 12
click at [481, 68] on icon "close" at bounding box center [483, 70] width 7 height 7
click at [484, 71] on div "加入網紅收藏 建立 大聲公 5 KOL 已加入 未命名收藏 0 KOL 加入" at bounding box center [356, 257] width 713 height 514
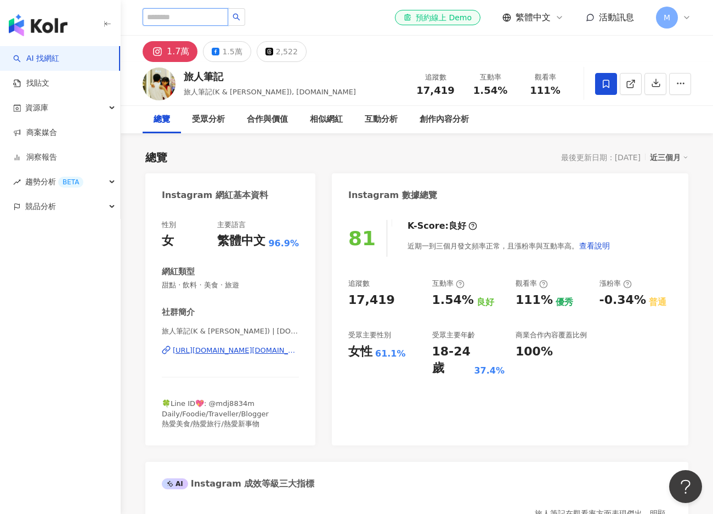
click at [174, 14] on input "search" at bounding box center [186, 17] width 86 height 18
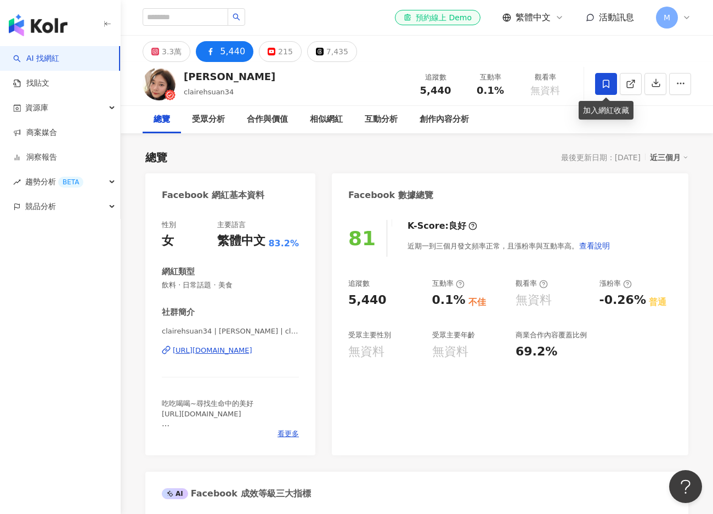
click at [606, 87] on icon at bounding box center [606, 84] width 10 height 10
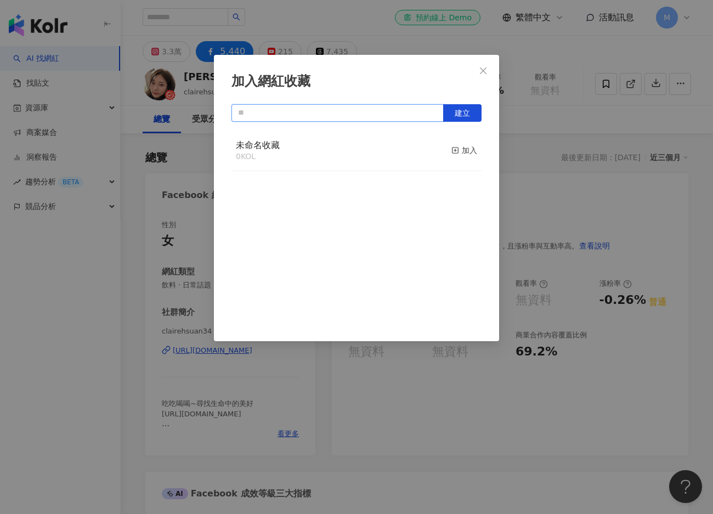
click at [328, 107] on input "text" at bounding box center [338, 113] width 212 height 18
click at [453, 112] on button "建立" at bounding box center [462, 113] width 38 height 18
type input "**"
click at [604, 160] on div "加入網紅收藏 ** 建立 社團 1 KOL 已加入" at bounding box center [356, 257] width 713 height 514
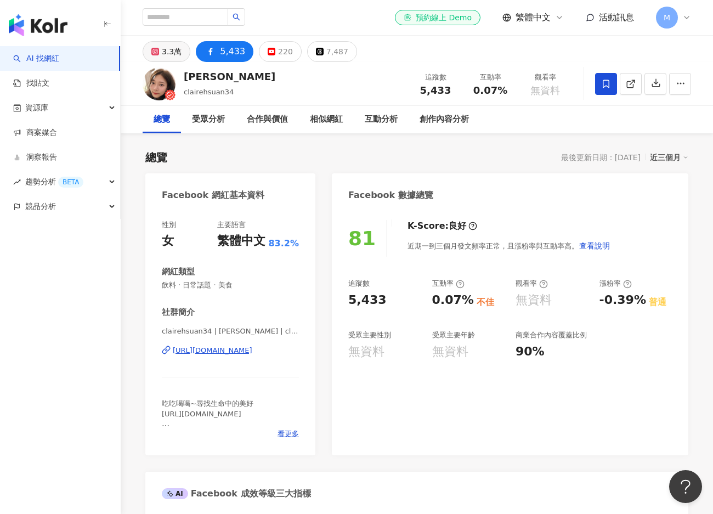
click at [179, 52] on div "3.3萬" at bounding box center [172, 51] width 20 height 15
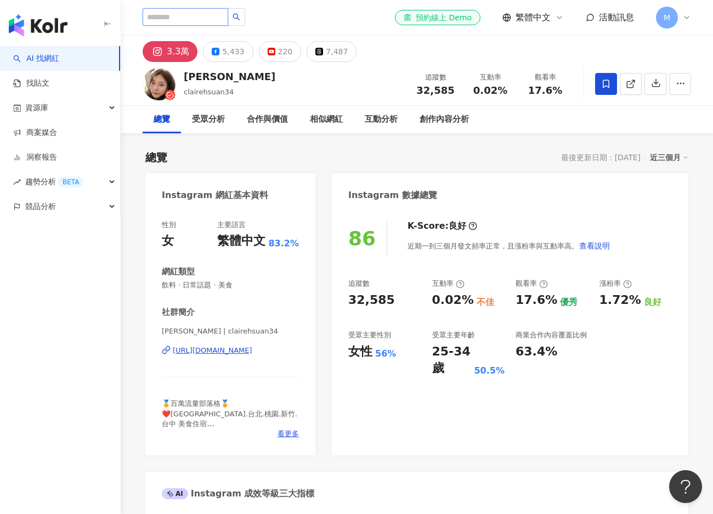
click at [163, 21] on input "search" at bounding box center [186, 17] width 86 height 18
type input "**"
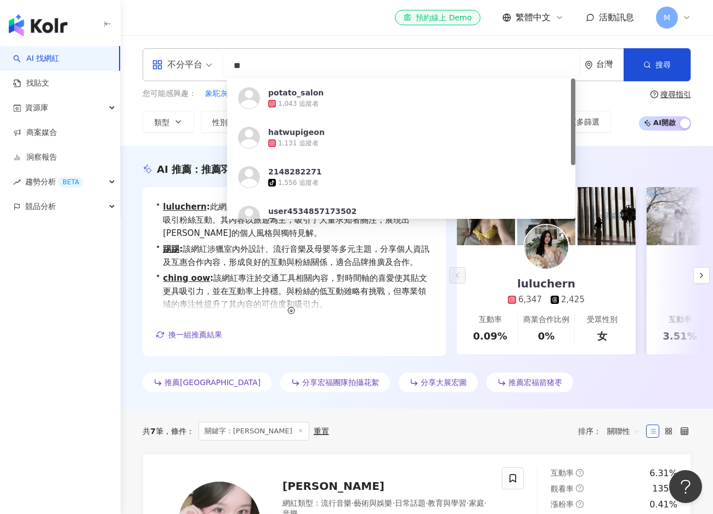
drag, startPoint x: 255, startPoint y: 73, endPoint x: 214, endPoint y: 66, distance: 41.1
click at [214, 66] on div "不分平台 ** 台灣 搜尋 https://www.instagram.com/potato_salon potato_salon 1,043 追蹤者 hat…" at bounding box center [417, 64] width 549 height 33
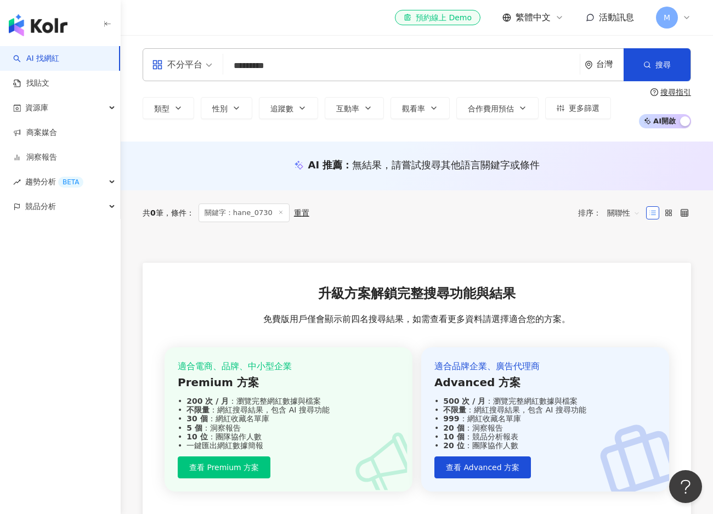
drag, startPoint x: 255, startPoint y: 65, endPoint x: 246, endPoint y: 67, distance: 9.0
click at [246, 67] on input "*********" at bounding box center [402, 65] width 348 height 21
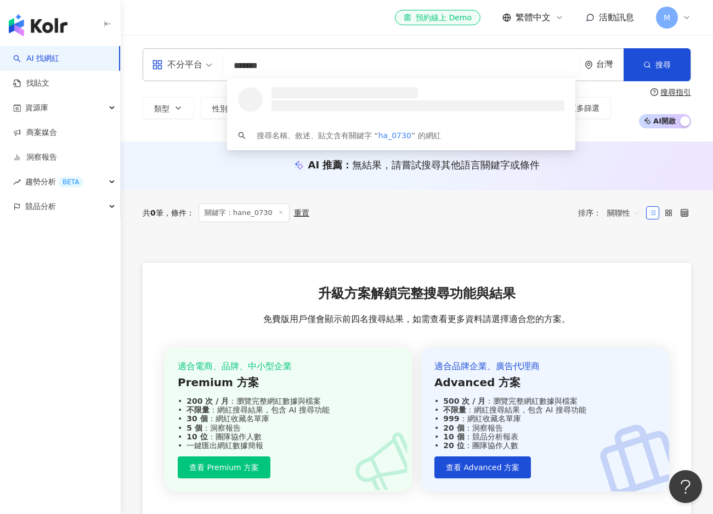
click at [251, 62] on input "*******" at bounding box center [402, 65] width 348 height 21
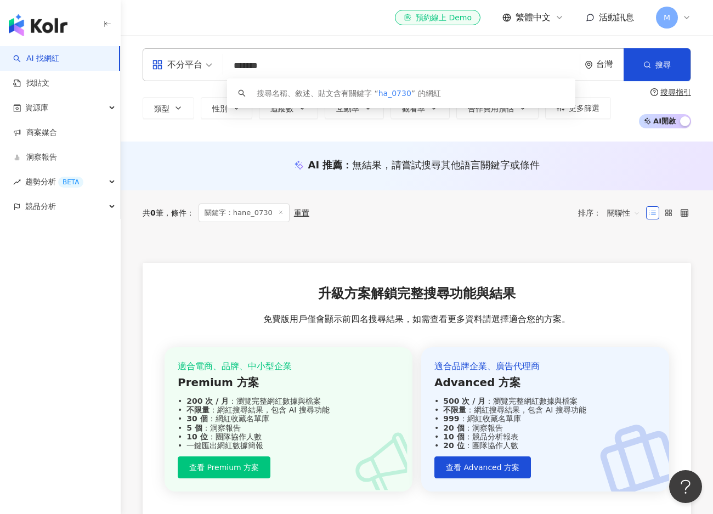
click at [249, 63] on input "*******" at bounding box center [402, 65] width 348 height 21
type input "*********"
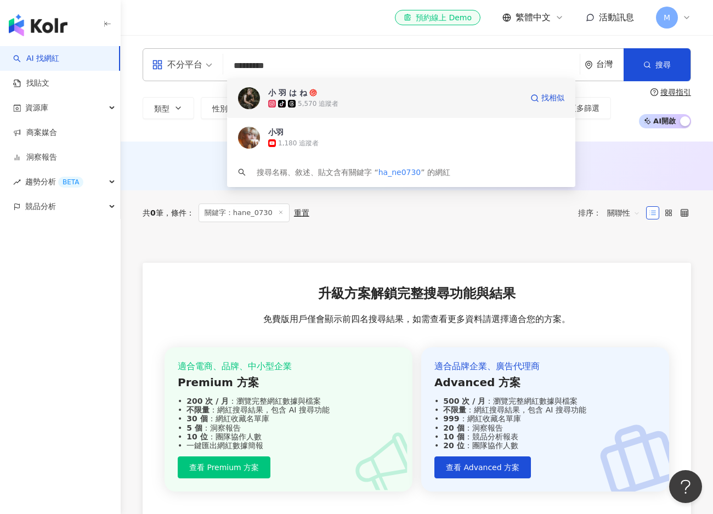
click at [293, 91] on div "小 羽 は ね" at bounding box center [287, 92] width 39 height 11
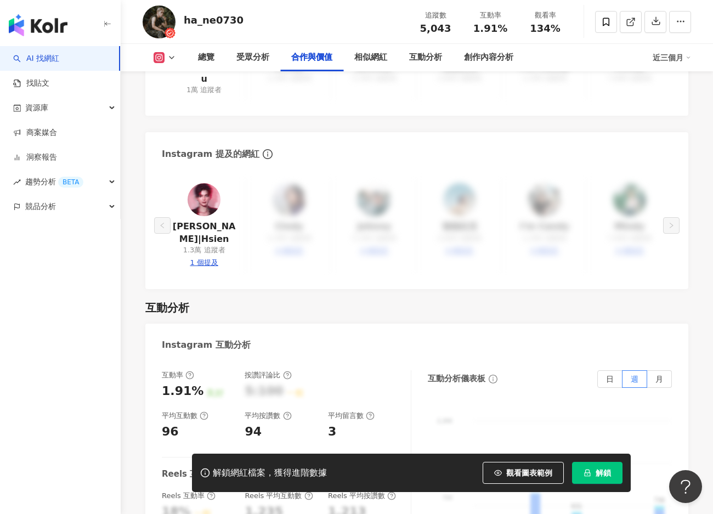
scroll to position [1920, 0]
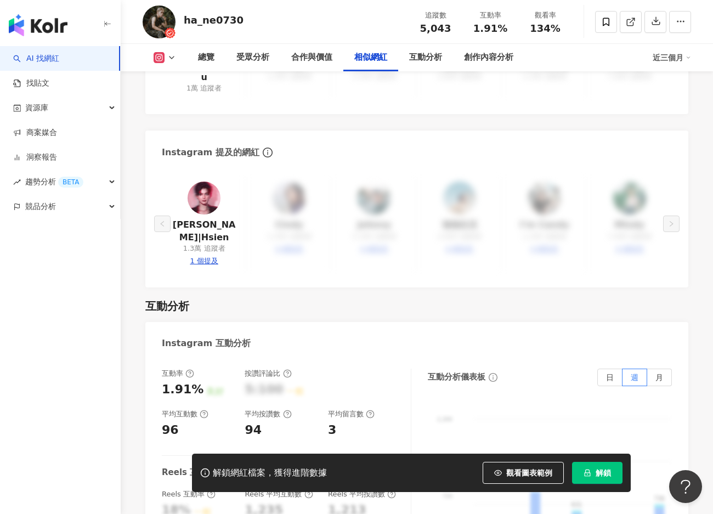
click at [204, 182] on img at bounding box center [204, 198] width 33 height 33
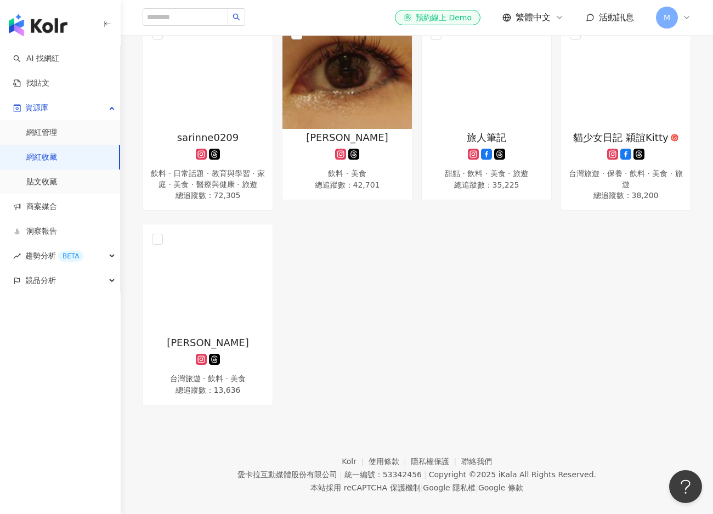
scroll to position [110, 0]
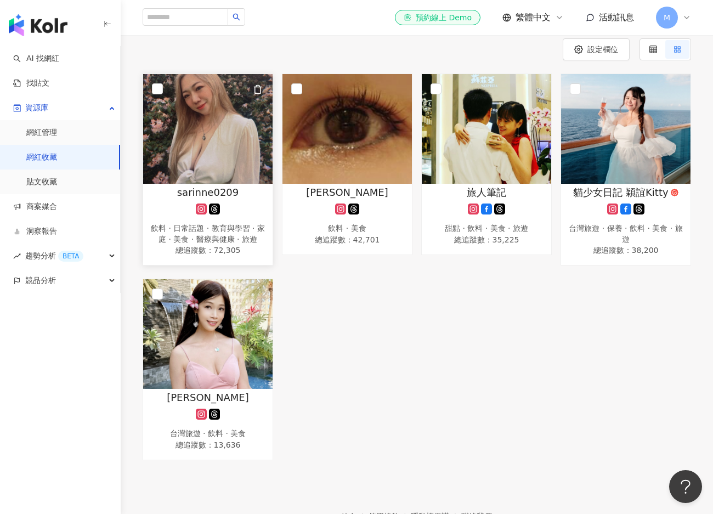
click at [232, 166] on img at bounding box center [207, 129] width 129 height 110
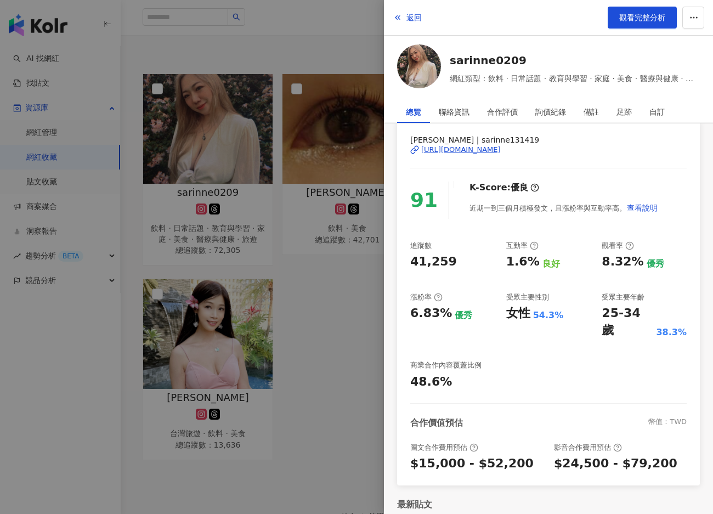
scroll to position [0, 0]
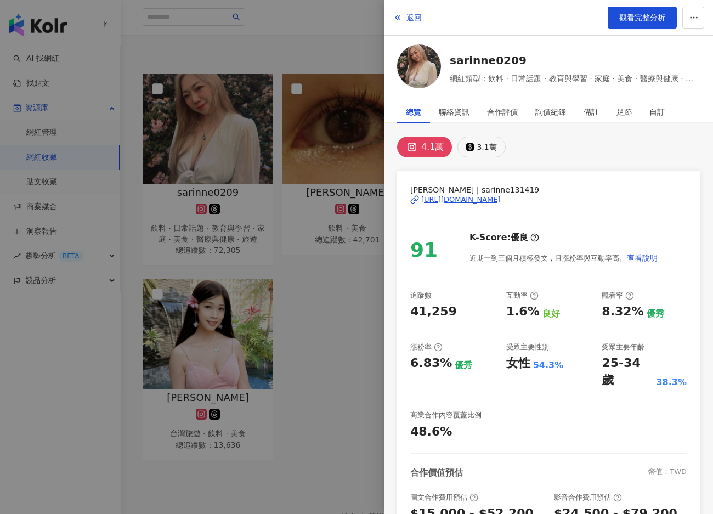
click at [470, 150] on button "3.1萬" at bounding box center [482, 147] width 48 height 21
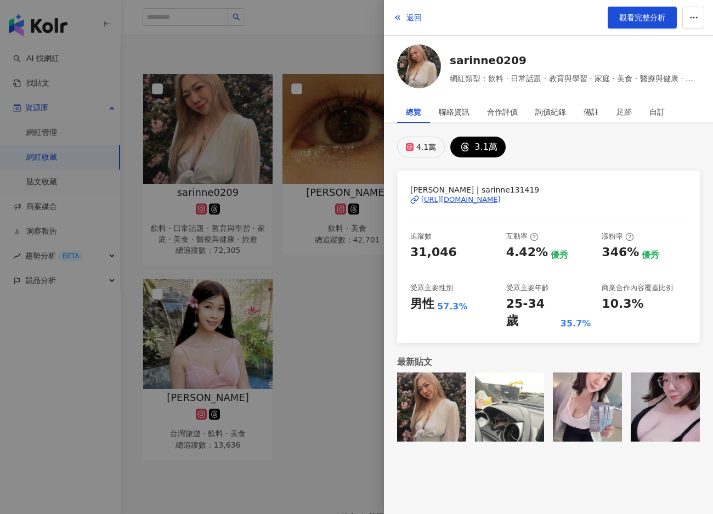
click at [432, 150] on div "4.1萬" at bounding box center [426, 146] width 20 height 15
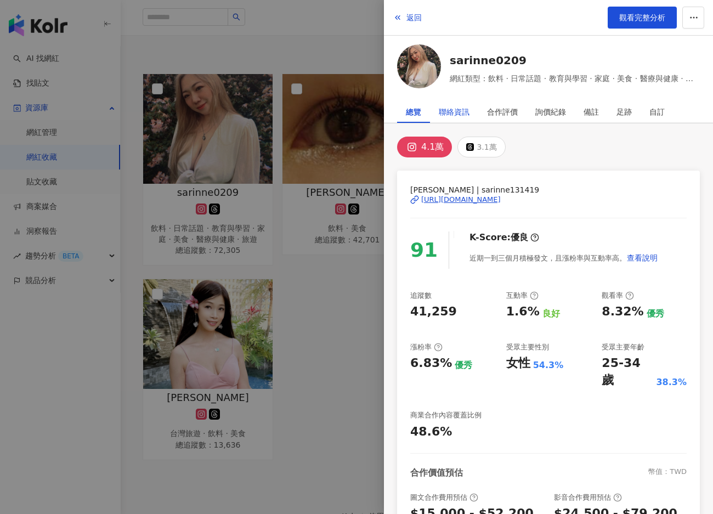
click at [449, 114] on div "聯絡資訊" at bounding box center [454, 112] width 31 height 22
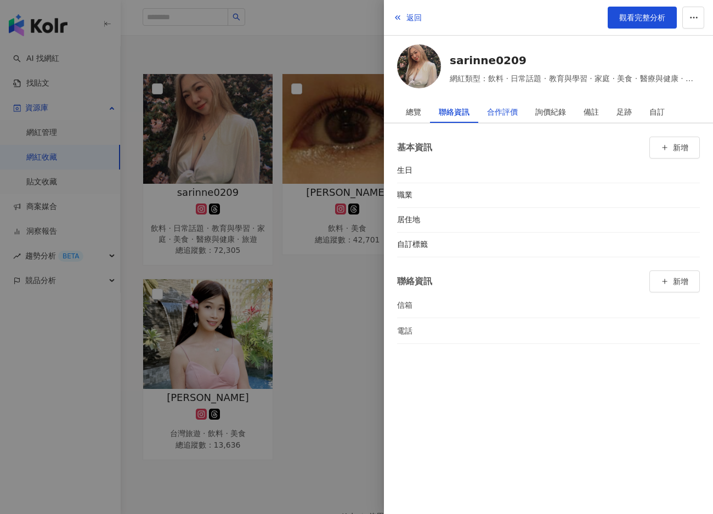
click at [515, 105] on div "合作評價" at bounding box center [502, 112] width 31 height 22
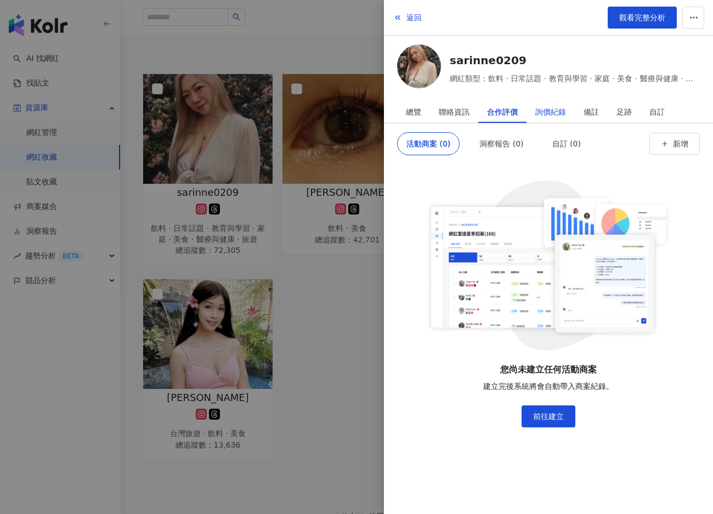
click at [564, 107] on div "詢價紀錄" at bounding box center [550, 112] width 31 height 22
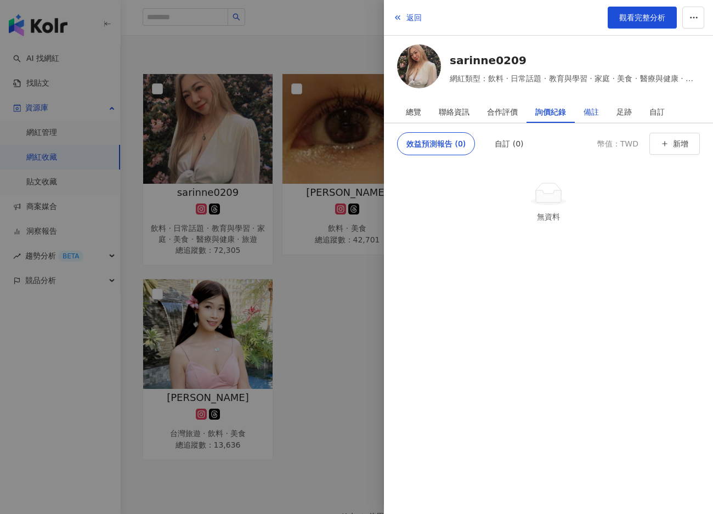
click at [584, 108] on div "備註" at bounding box center [591, 112] width 15 height 22
click at [616, 109] on div "足跡" at bounding box center [624, 112] width 33 height 22
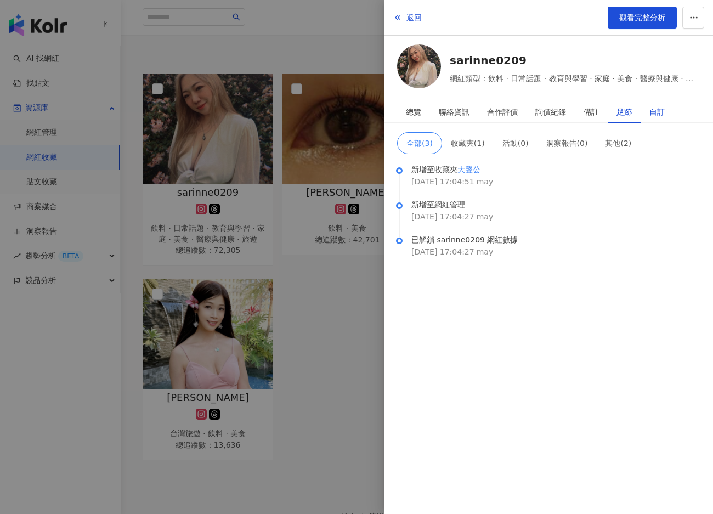
click at [652, 114] on div "自訂" at bounding box center [657, 112] width 15 height 22
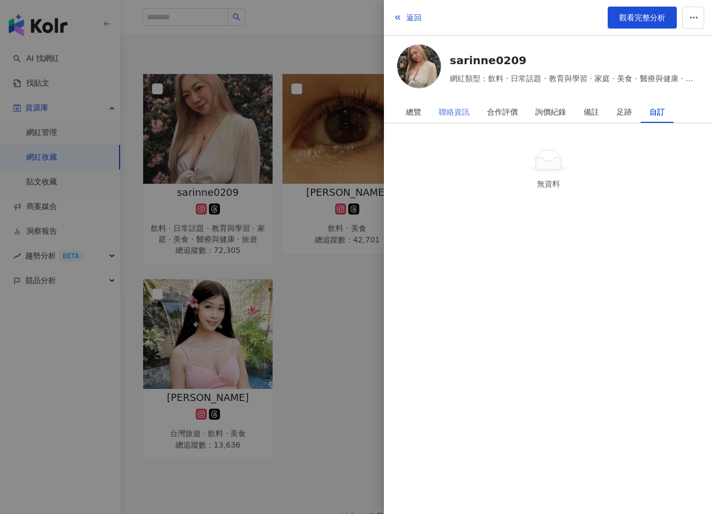
click at [471, 111] on div "聯絡資訊" at bounding box center [454, 112] width 48 height 22
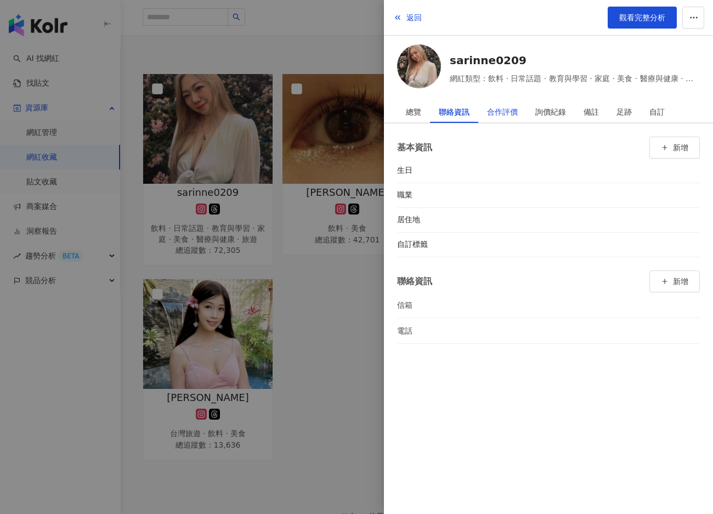
click at [496, 110] on div "合作評價" at bounding box center [502, 112] width 31 height 22
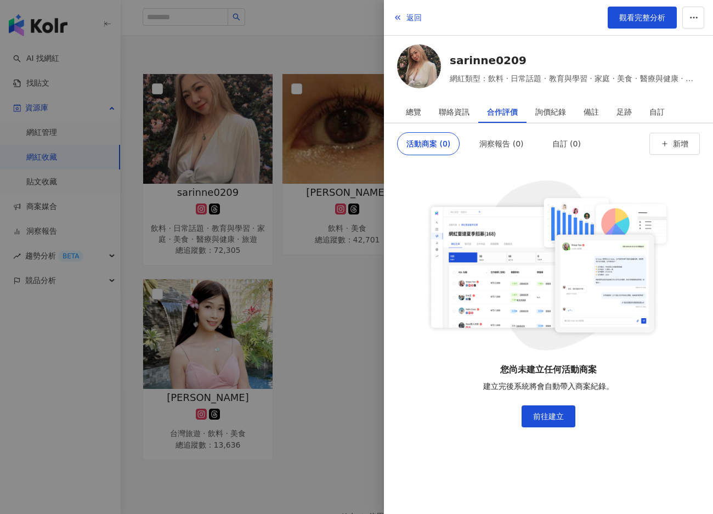
click at [348, 128] on div at bounding box center [356, 257] width 713 height 514
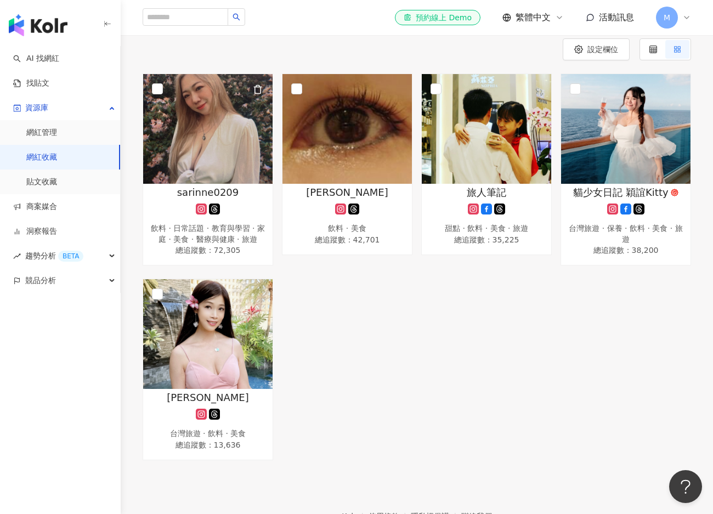
click at [255, 136] on img at bounding box center [207, 129] width 129 height 110
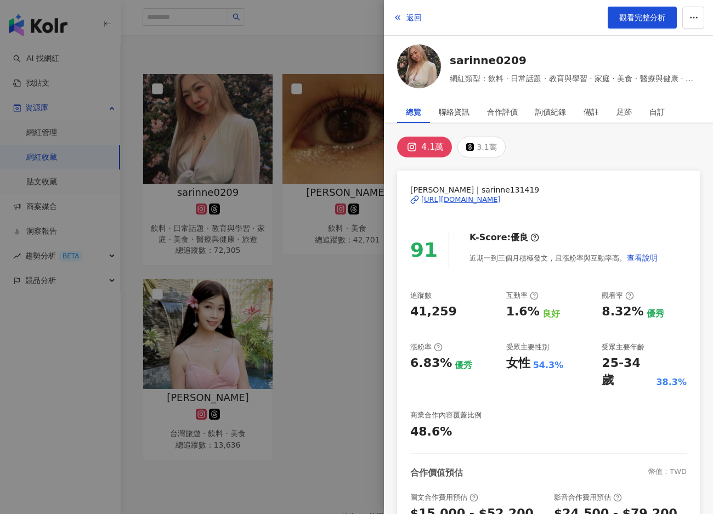
click at [331, 216] on div at bounding box center [356, 257] width 713 height 514
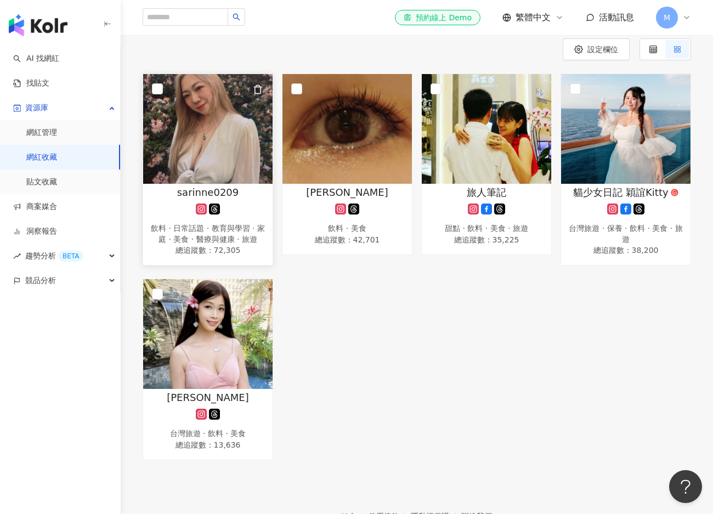
click at [247, 206] on div at bounding box center [208, 209] width 119 height 11
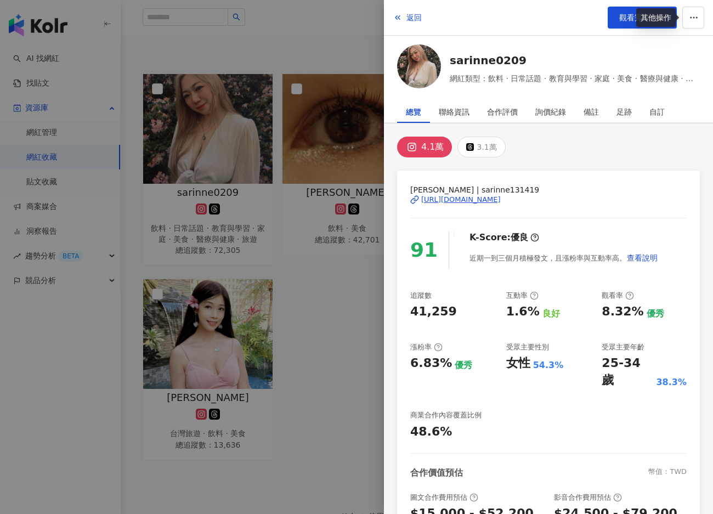
click at [657, 16] on div "其他操作" at bounding box center [656, 17] width 40 height 19
click at [620, 21] on span "觀看完整分析" at bounding box center [642, 17] width 46 height 9
click at [345, 256] on div at bounding box center [356, 257] width 713 height 514
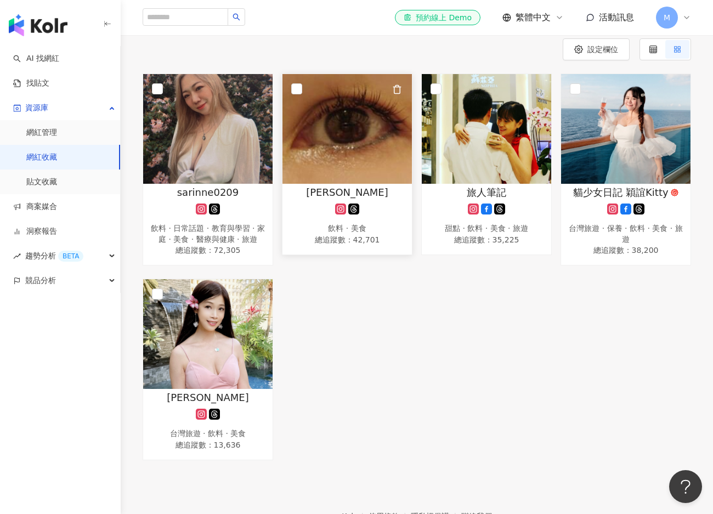
click at [335, 139] on img at bounding box center [347, 129] width 129 height 110
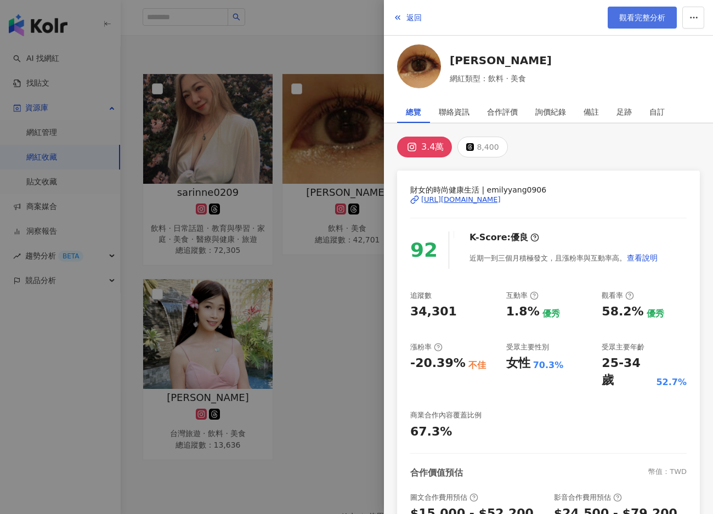
click at [639, 13] on span "觀看完整分析" at bounding box center [642, 17] width 46 height 9
click at [340, 245] on div at bounding box center [356, 257] width 713 height 514
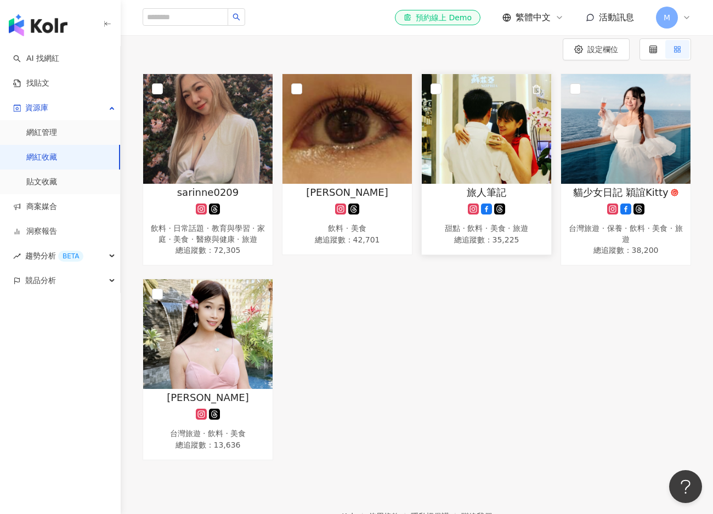
click at [495, 173] on img at bounding box center [486, 129] width 129 height 110
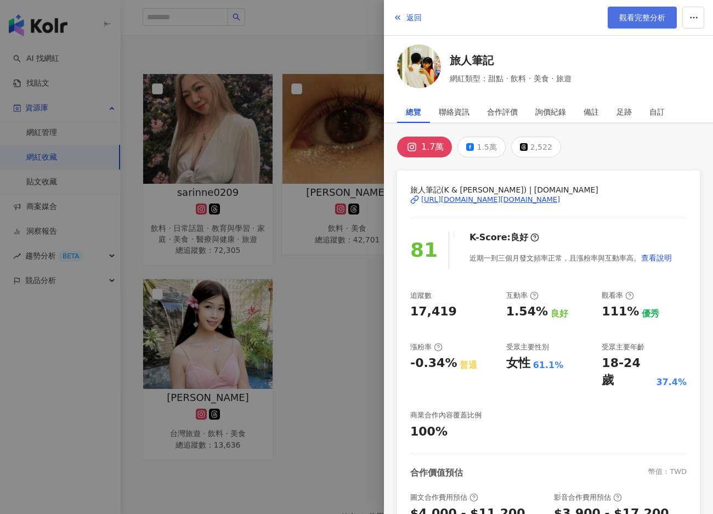
click at [624, 25] on link "觀看完整分析" at bounding box center [642, 18] width 69 height 22
click at [367, 234] on div at bounding box center [356, 257] width 713 height 514
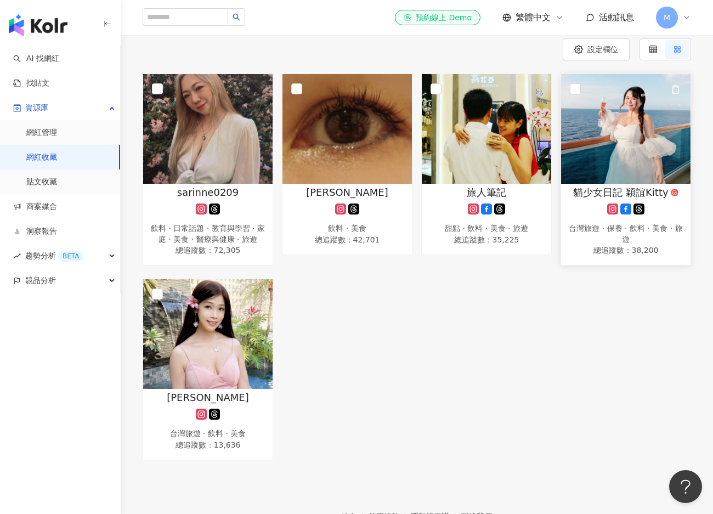
click at [588, 163] on img at bounding box center [625, 129] width 129 height 110
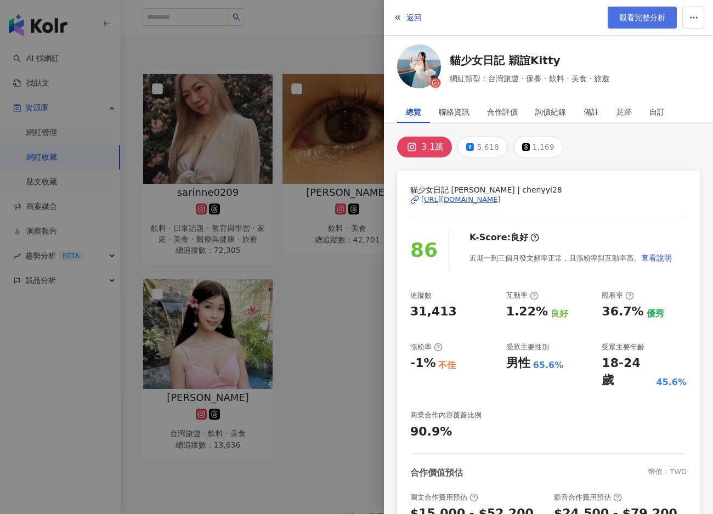
click at [644, 20] on span "觀看完整分析" at bounding box center [642, 17] width 46 height 9
click at [275, 246] on div at bounding box center [356, 257] width 713 height 514
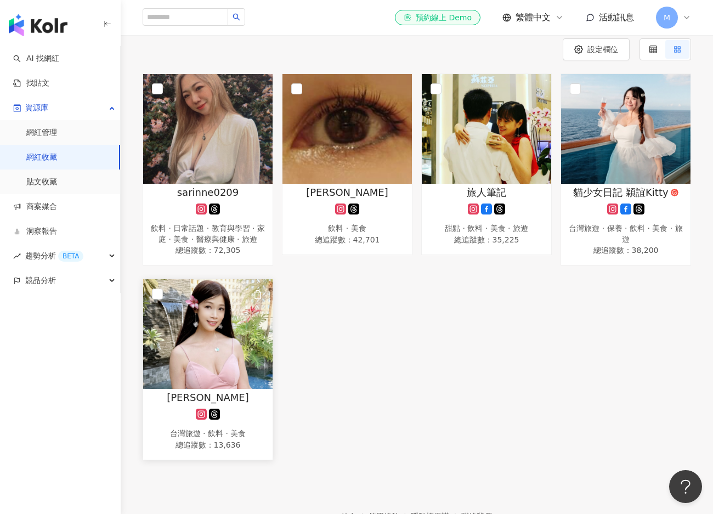
click at [182, 321] on img at bounding box center [207, 334] width 129 height 110
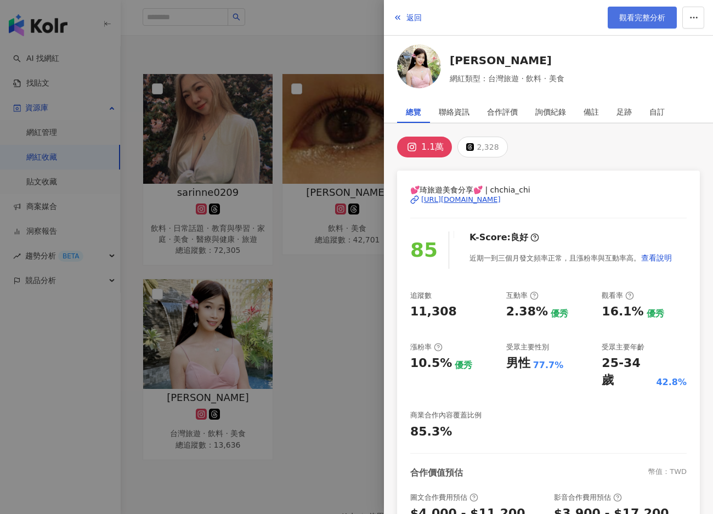
click at [639, 14] on span "觀看完整分析" at bounding box center [642, 17] width 46 height 9
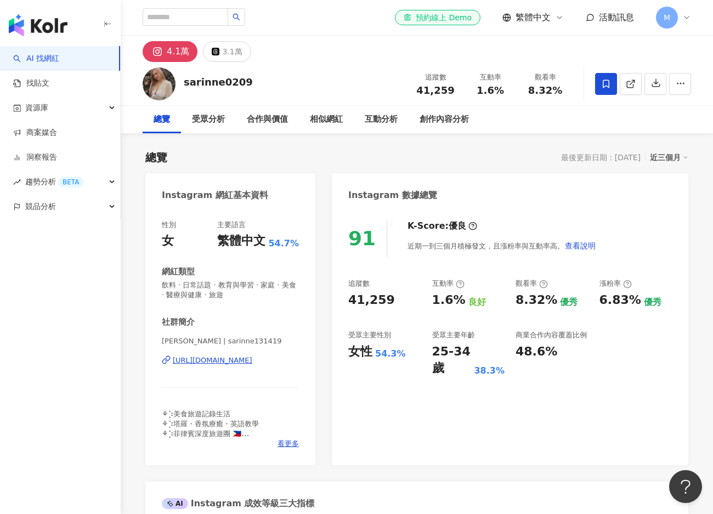
click at [177, 55] on div "4.1萬" at bounding box center [178, 51] width 22 height 15
drag, startPoint x: 251, startPoint y: 85, endPoint x: 183, endPoint y: 88, distance: 67.5
click at [183, 88] on div "sarinne0209 追蹤數 41,259 互動率 1.6% 觀看率 8.32%" at bounding box center [417, 83] width 593 height 43
copy div "sarinne0209"
click at [216, 77] on div "sarinne0209" at bounding box center [218, 82] width 69 height 14
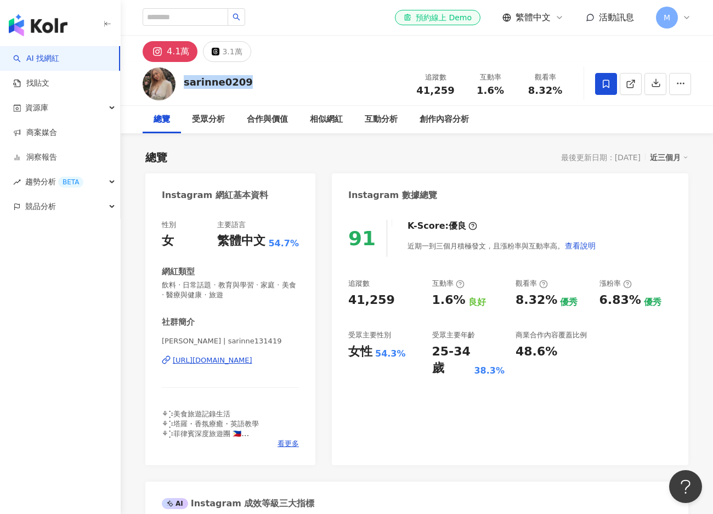
drag, startPoint x: 183, startPoint y: 82, endPoint x: 241, endPoint y: 77, distance: 58.4
click at [241, 77] on div "sarinne0209" at bounding box center [218, 82] width 69 height 14
copy div "sarinne0209"
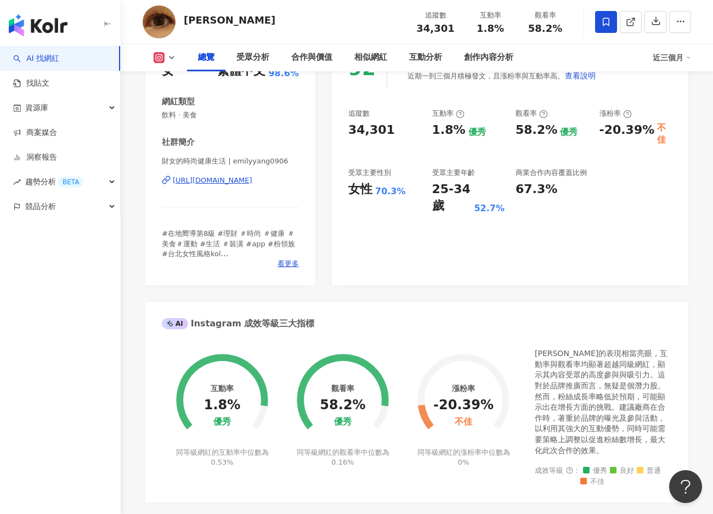
scroll to position [274, 0]
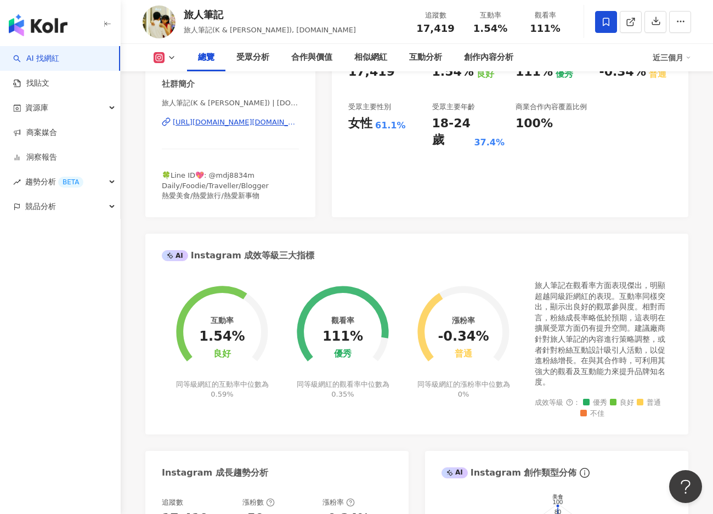
scroll to position [329, 0]
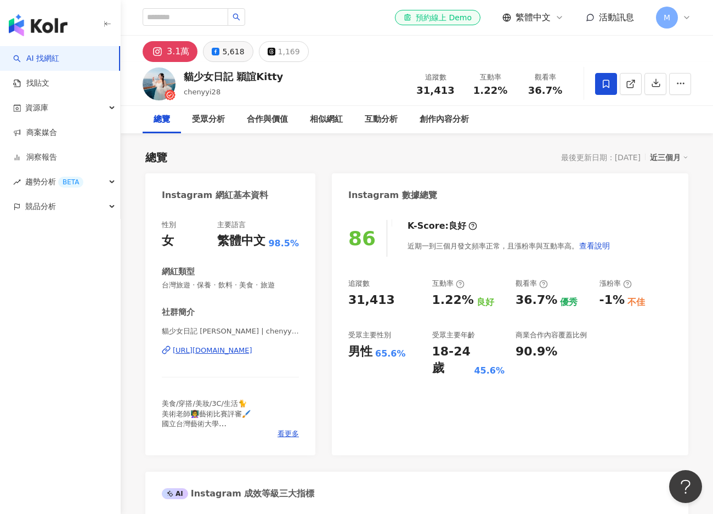
click at [216, 49] on icon at bounding box center [216, 52] width 8 height 8
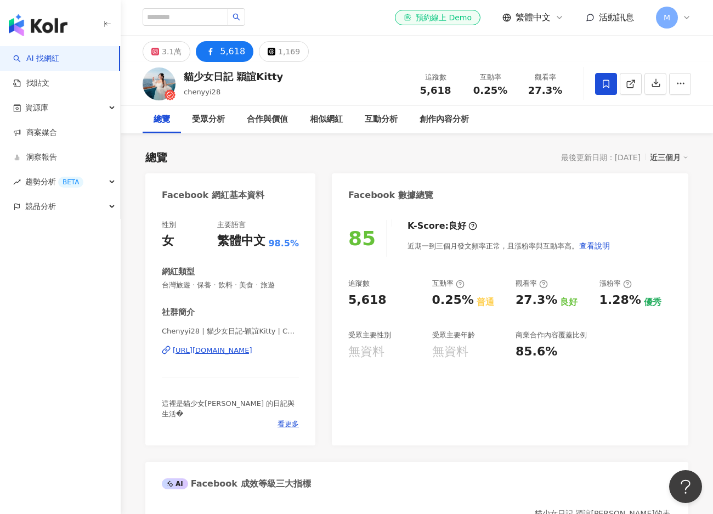
scroll to position [274, 0]
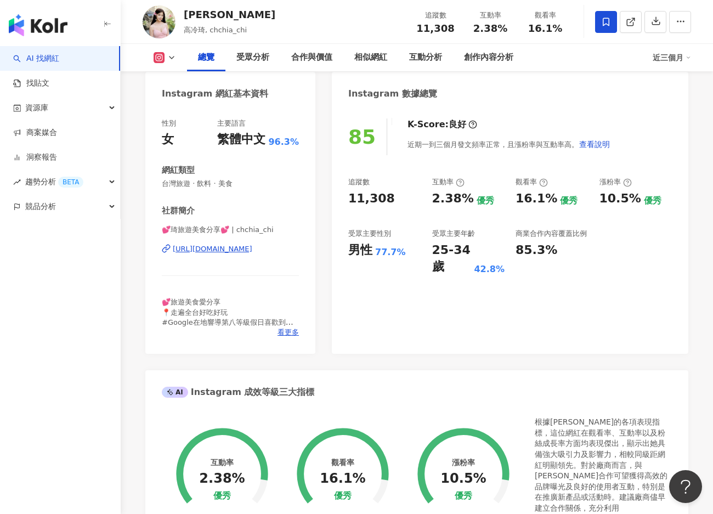
scroll to position [329, 0]
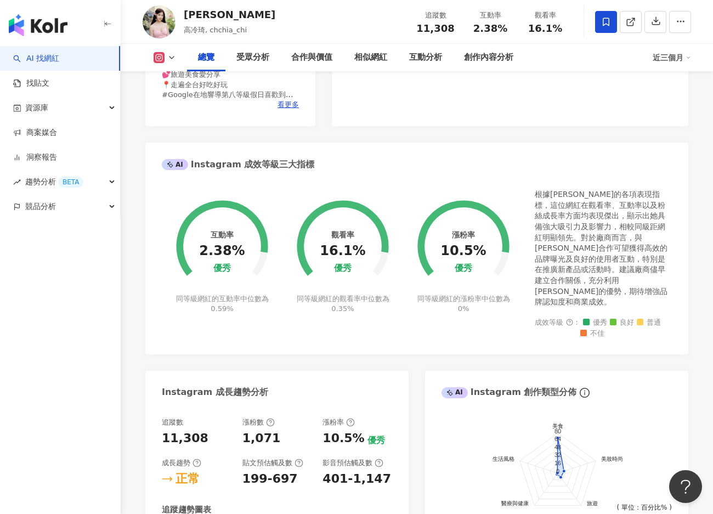
click at [597, 96] on div "85 K-Score : 良好 近期一到三個月發文頻率正常，且漲粉率與互動率高。 查看說明 追蹤數 11,308 互動率 2.38% 優秀 觀看率 16.1%…" at bounding box center [510, 3] width 357 height 246
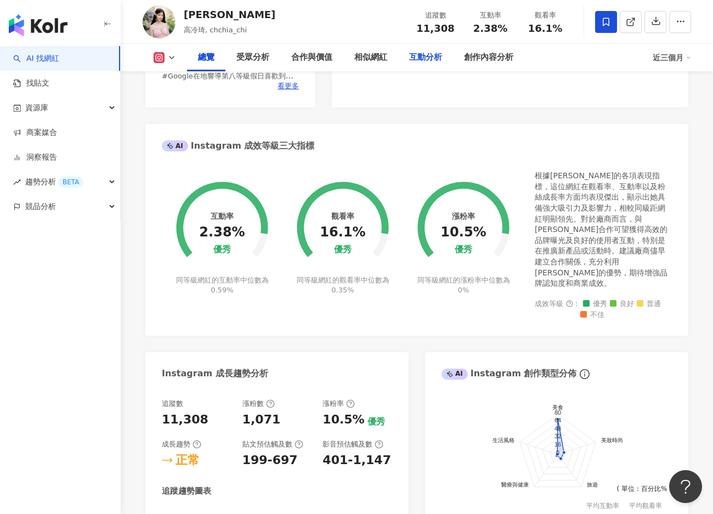
scroll to position [384, 0]
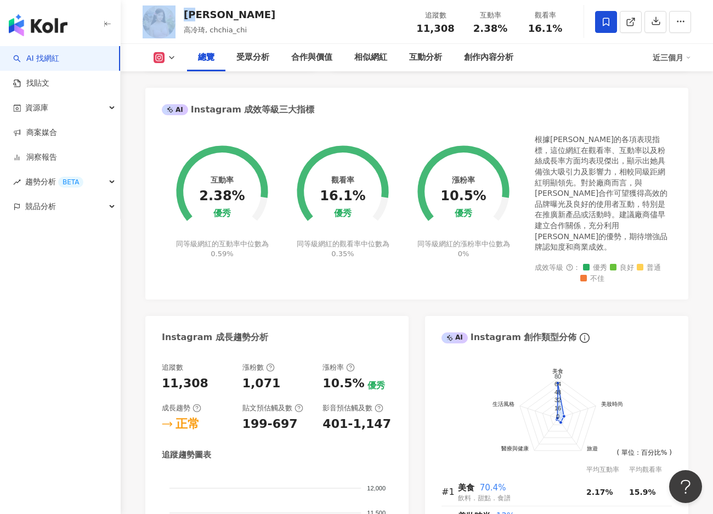
drag, startPoint x: 201, startPoint y: 16, endPoint x: 178, endPoint y: 8, distance: 24.5
click at [178, 8] on div "[PERSON_NAME] 高冷琦, chchia_chi 追蹤數 11,308 互動率 2.38% 觀看率 16.1%" at bounding box center [417, 21] width 593 height 43
copy div "[PERSON_NAME]"
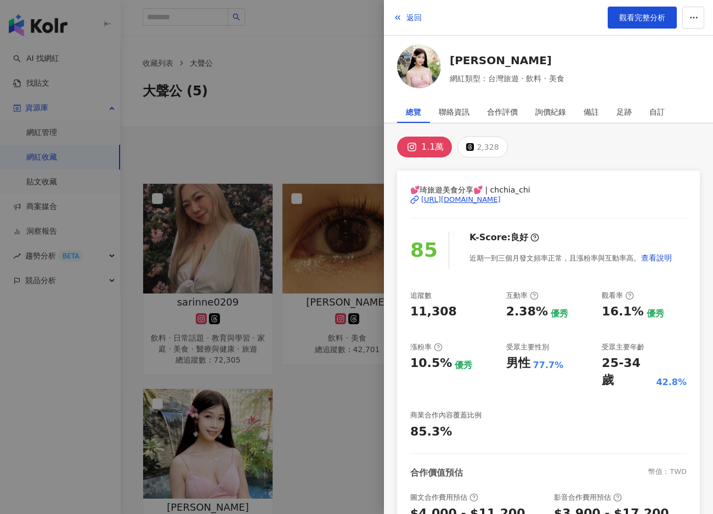
scroll to position [110, 0]
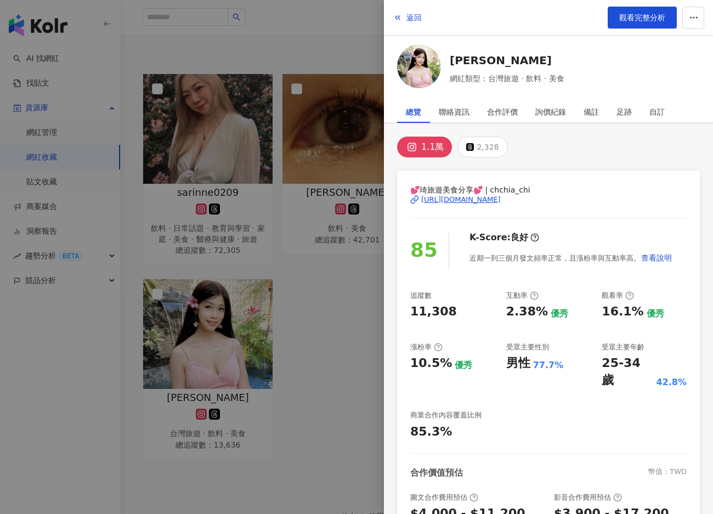
click at [312, 190] on div at bounding box center [356, 257] width 713 height 514
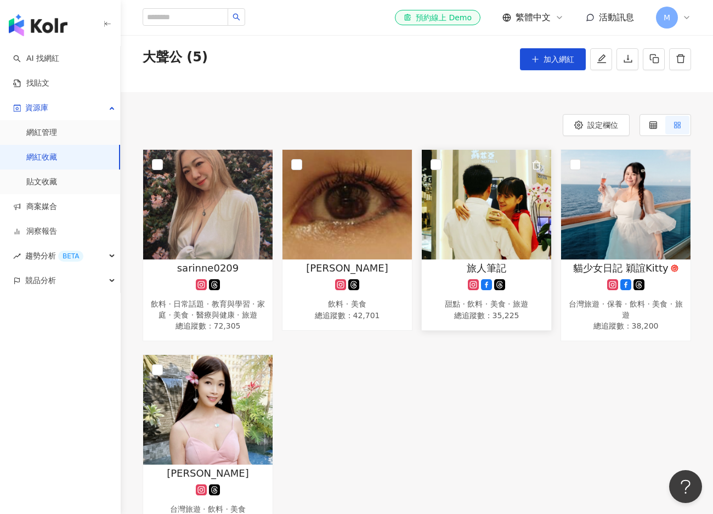
scroll to position [0, 0]
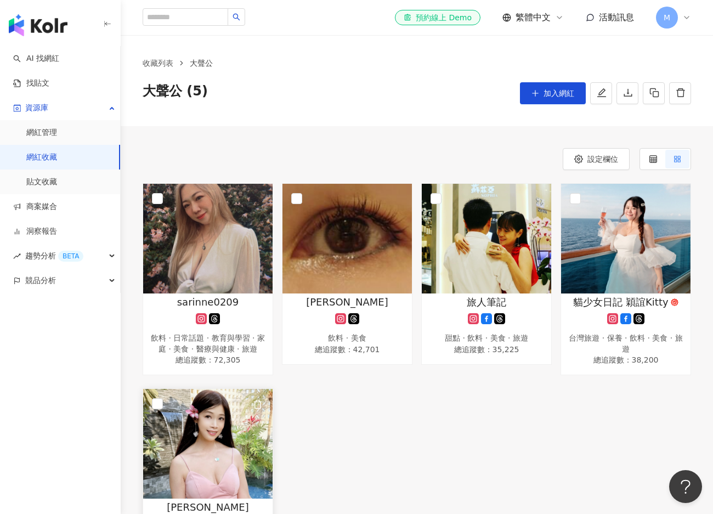
click at [219, 432] on img at bounding box center [207, 444] width 129 height 110
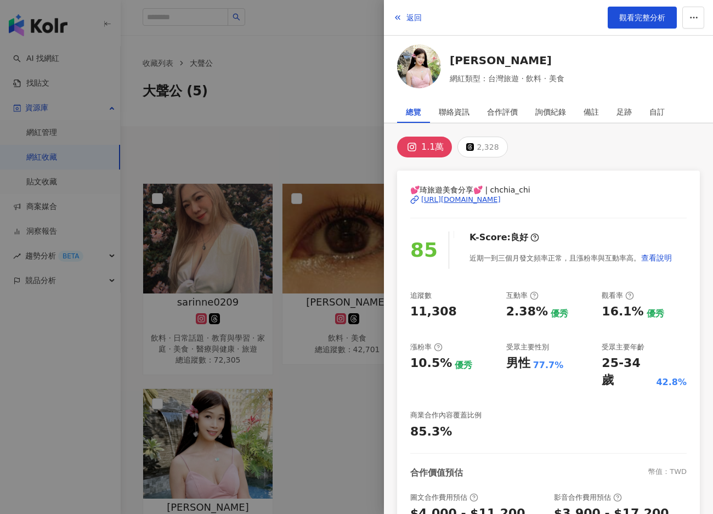
click at [459, 201] on div "[URL][DOMAIN_NAME]" at bounding box center [461, 200] width 80 height 10
